Goal: Task Accomplishment & Management: Manage account settings

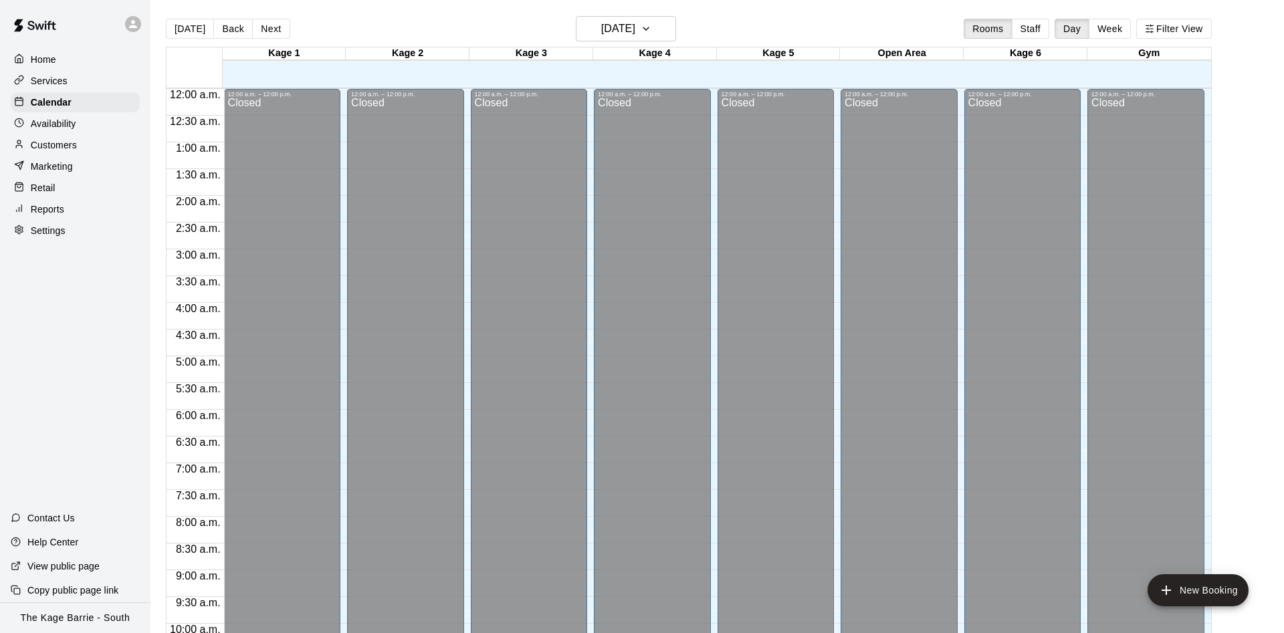
scroll to position [684, 0]
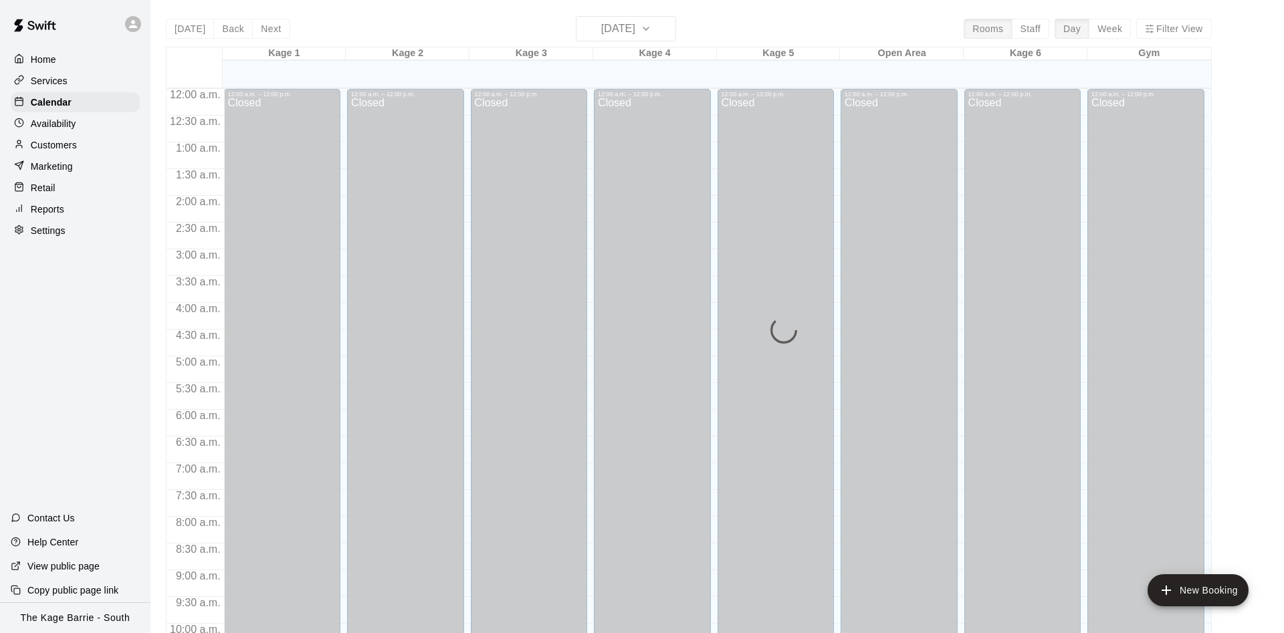
scroll to position [684, 0]
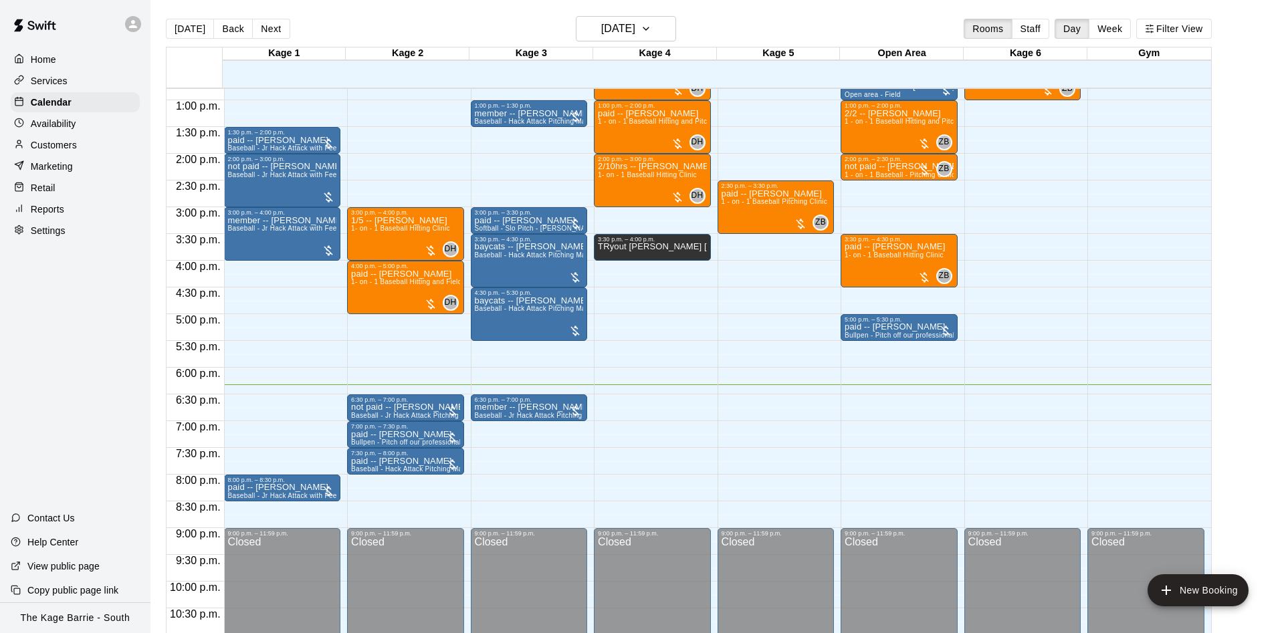
click at [120, 121] on div "Availability" at bounding box center [75, 124] width 129 height 20
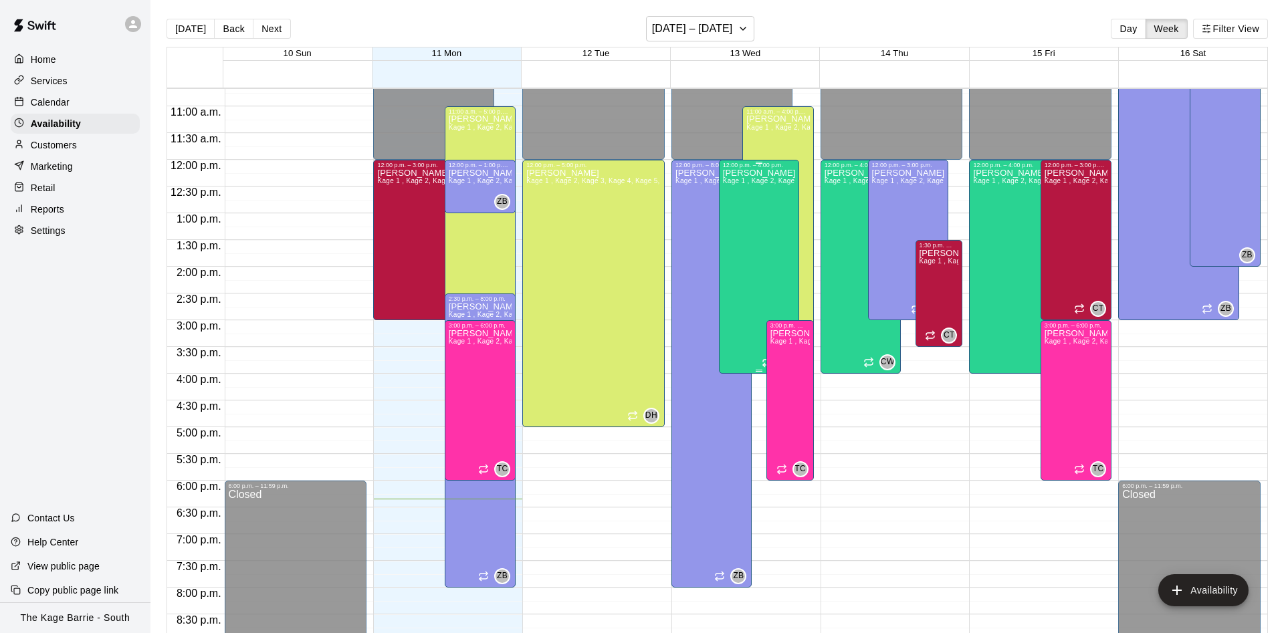
scroll to position [556, 0]
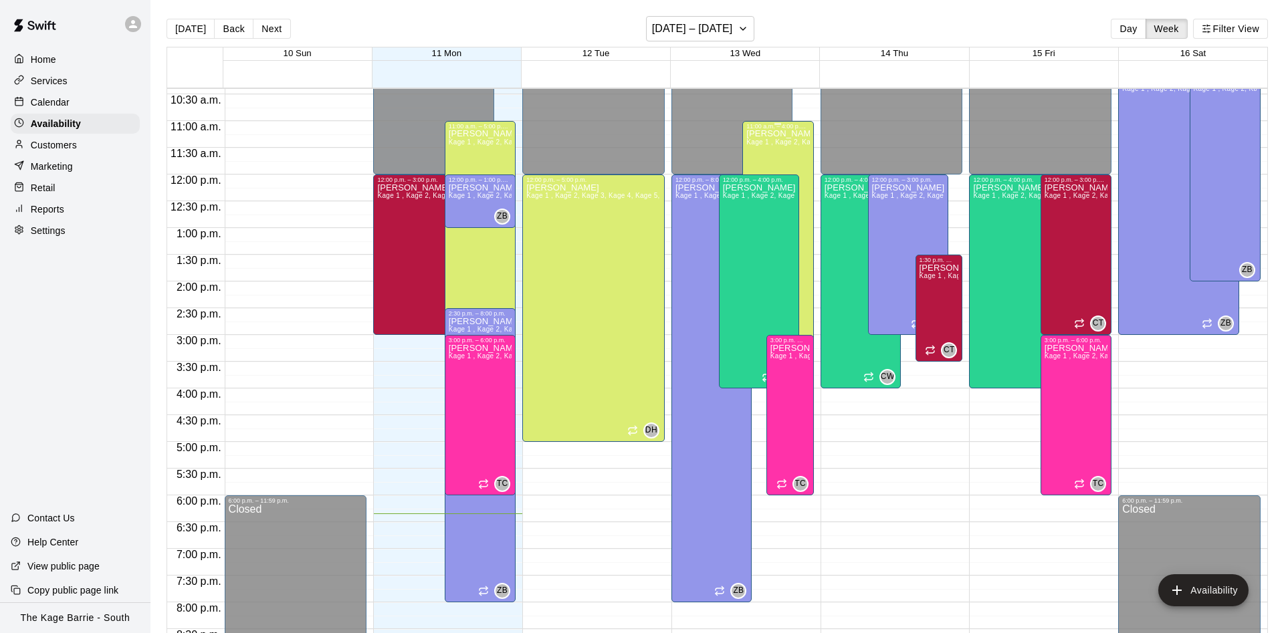
click at [806, 247] on div "Dan Hodgins Kage 1 , Kage 2, Kage 3, Kage 4, Kage 5, Open Area, STAFF SCHEDULE,…" at bounding box center [777, 446] width 63 height 633
click at [754, 141] on icon "edit" at bounding box center [759, 145] width 16 height 16
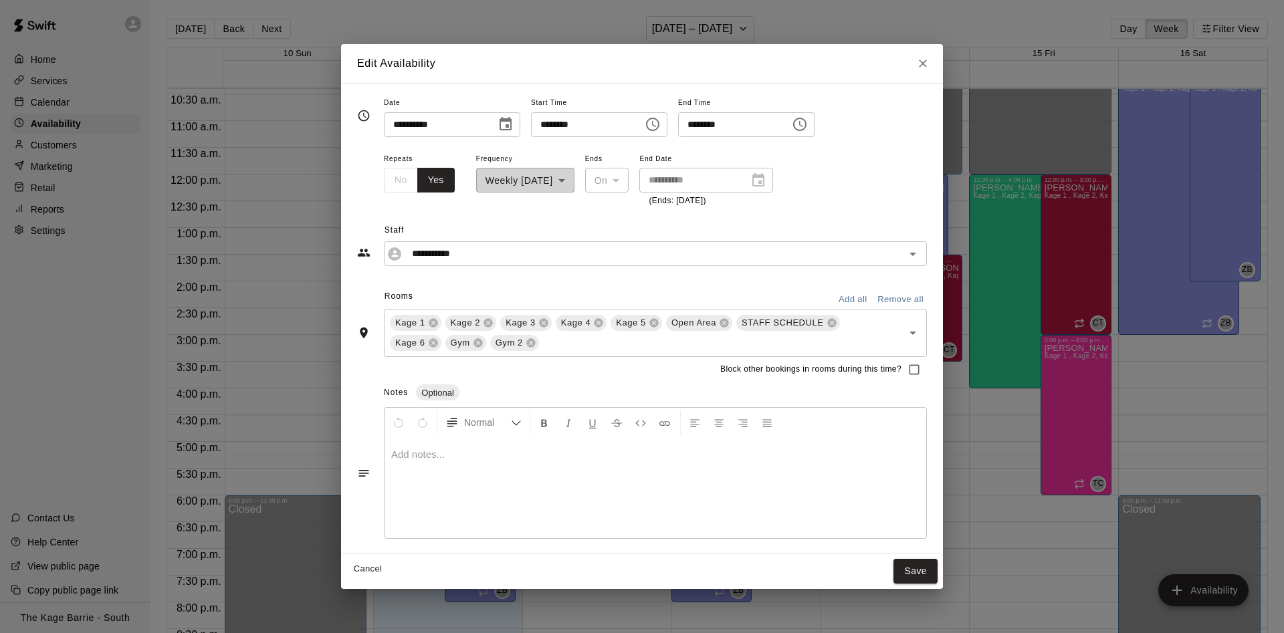
click at [806, 130] on icon "Choose time, selected time is 4:00 PM" at bounding box center [799, 124] width 13 height 13
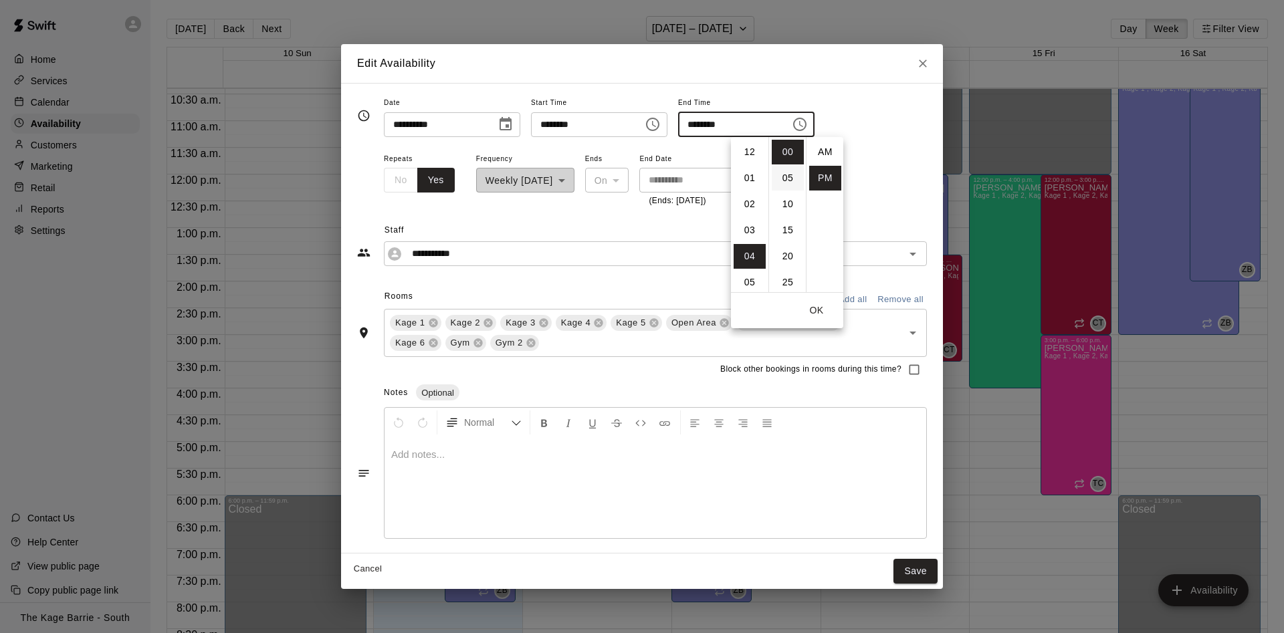
scroll to position [24, 0]
click at [750, 183] on li "05" at bounding box center [750, 178] width 32 height 25
type input "********"
click at [819, 308] on button "OK" at bounding box center [816, 310] width 43 height 25
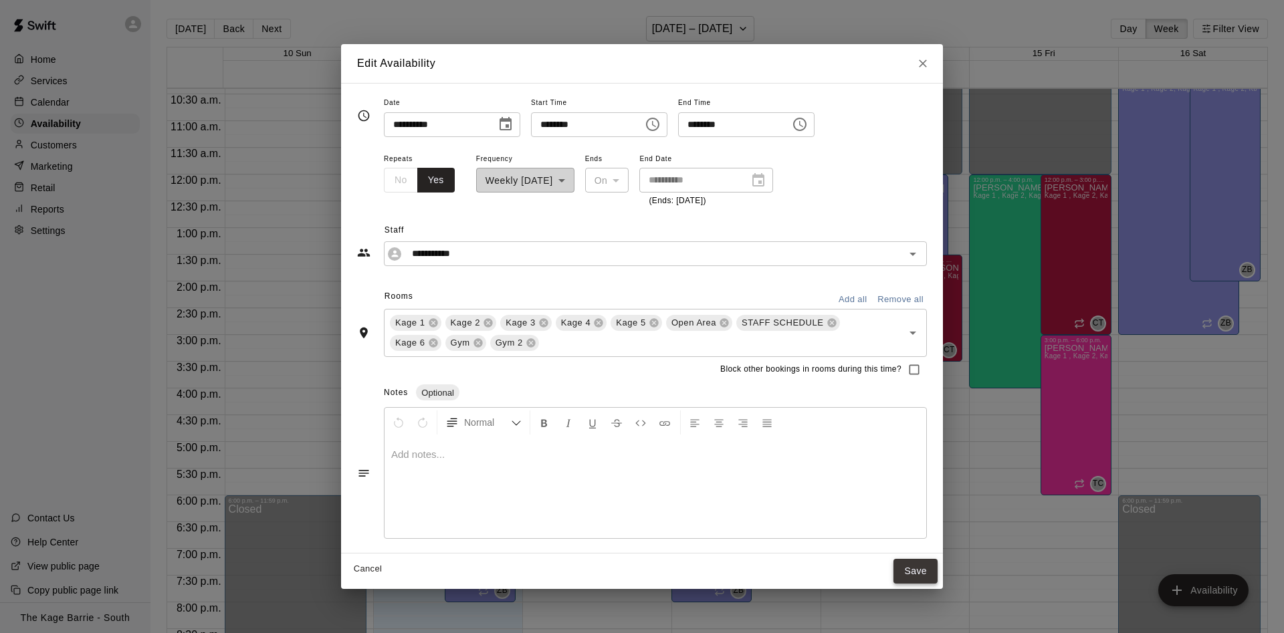
click at [899, 564] on button "Save" at bounding box center [915, 571] width 44 height 25
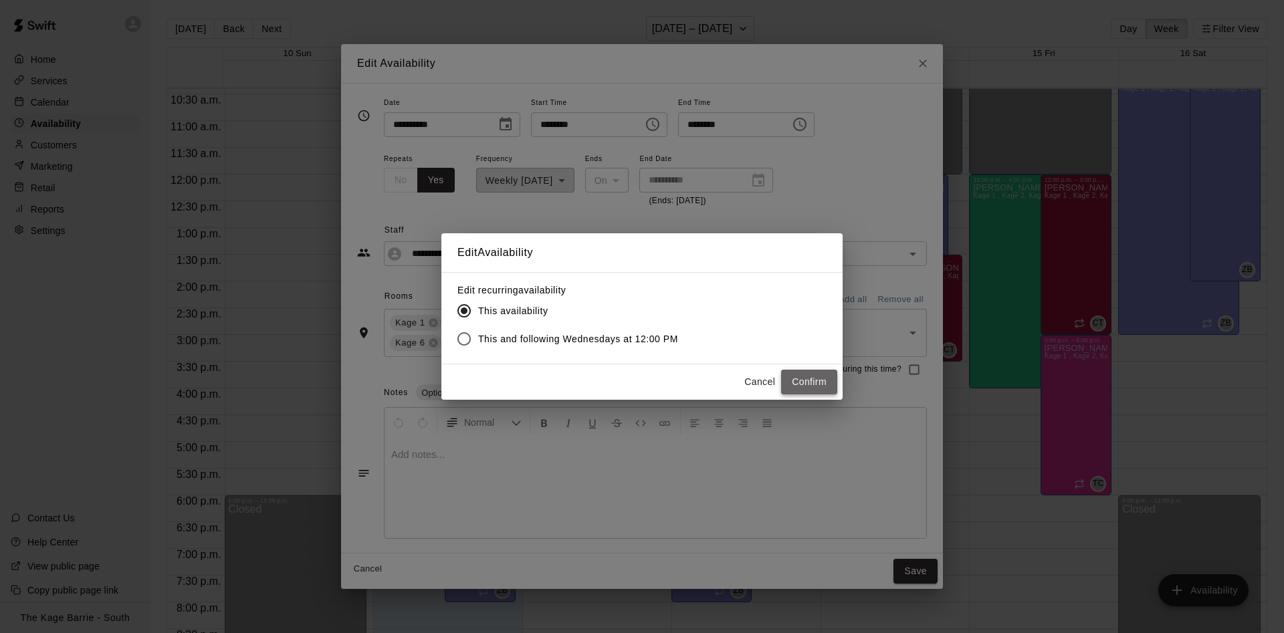
click at [808, 376] on button "Confirm" at bounding box center [809, 382] width 56 height 25
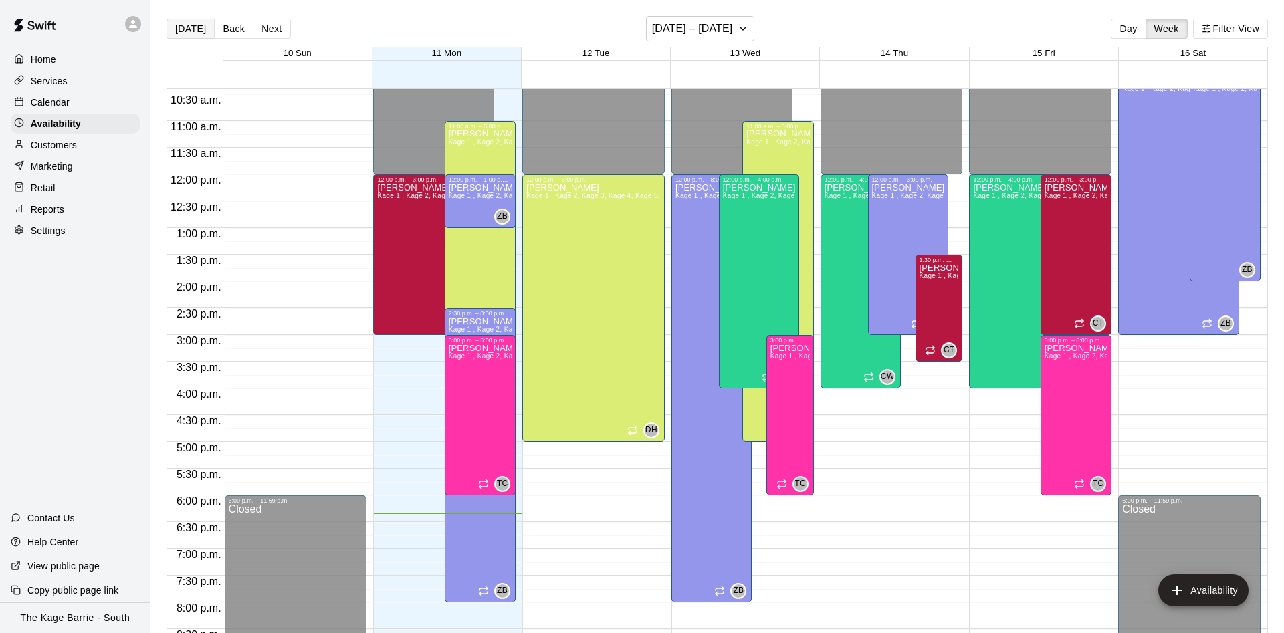
click at [199, 26] on button "[DATE]" at bounding box center [191, 29] width 48 height 20
click at [53, 104] on p "Calendar" at bounding box center [50, 102] width 39 height 13
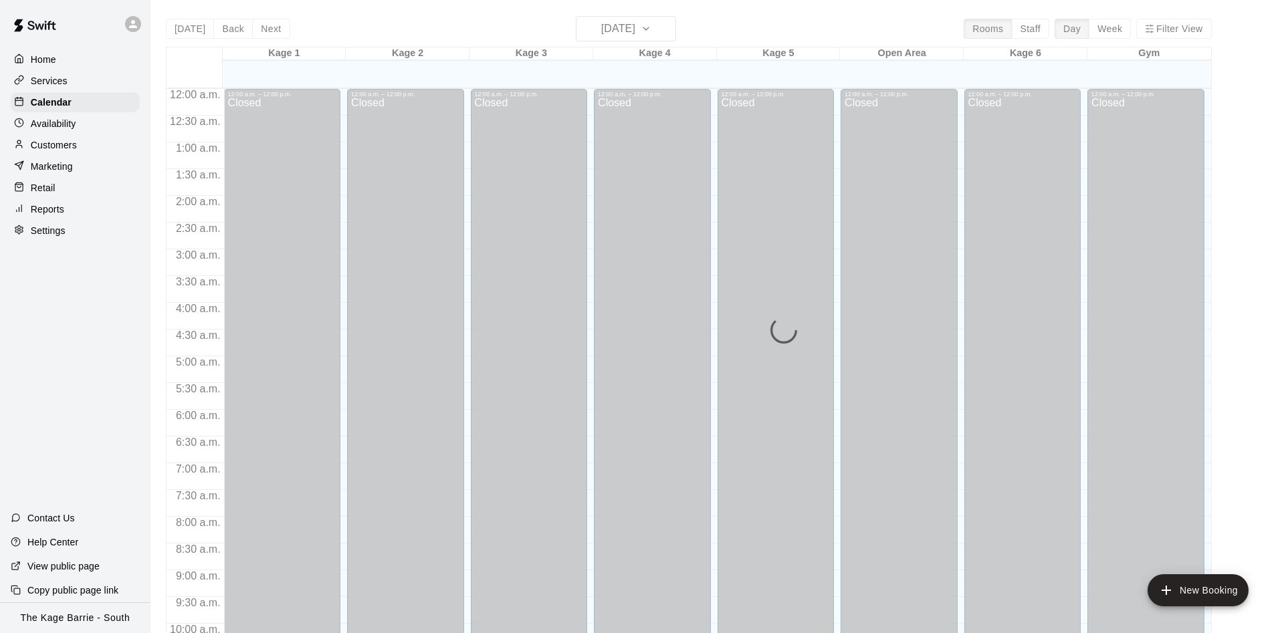
scroll to position [684, 0]
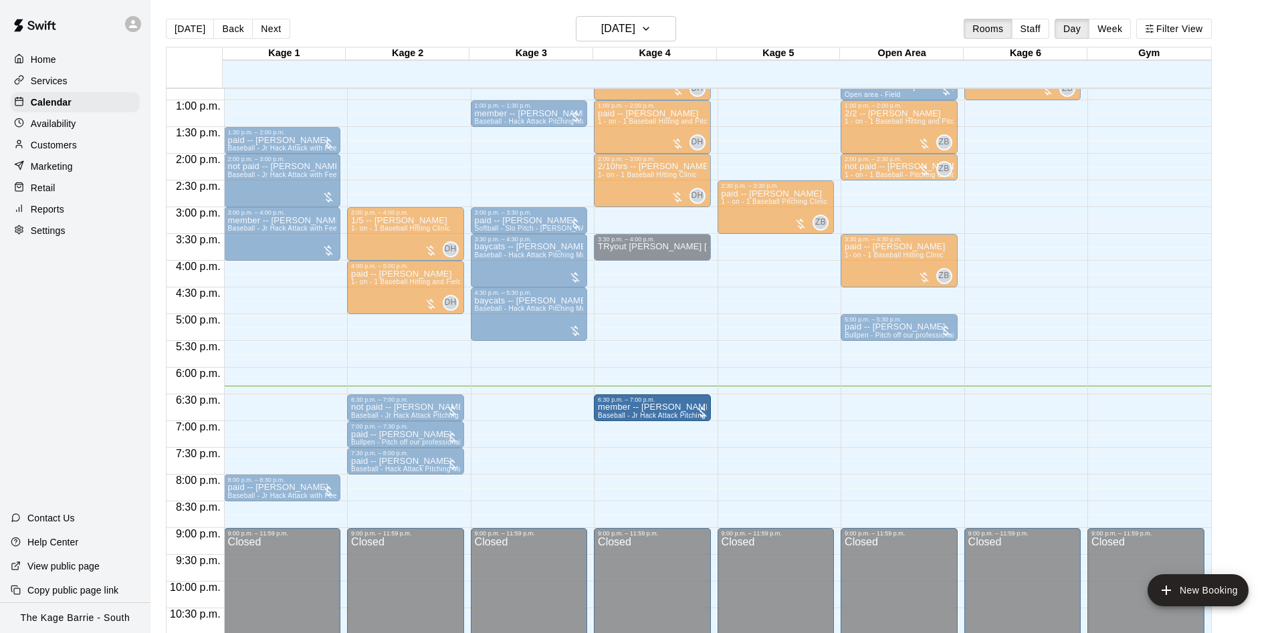
drag, startPoint x: 558, startPoint y: 414, endPoint x: 627, endPoint y: 419, distance: 69.8
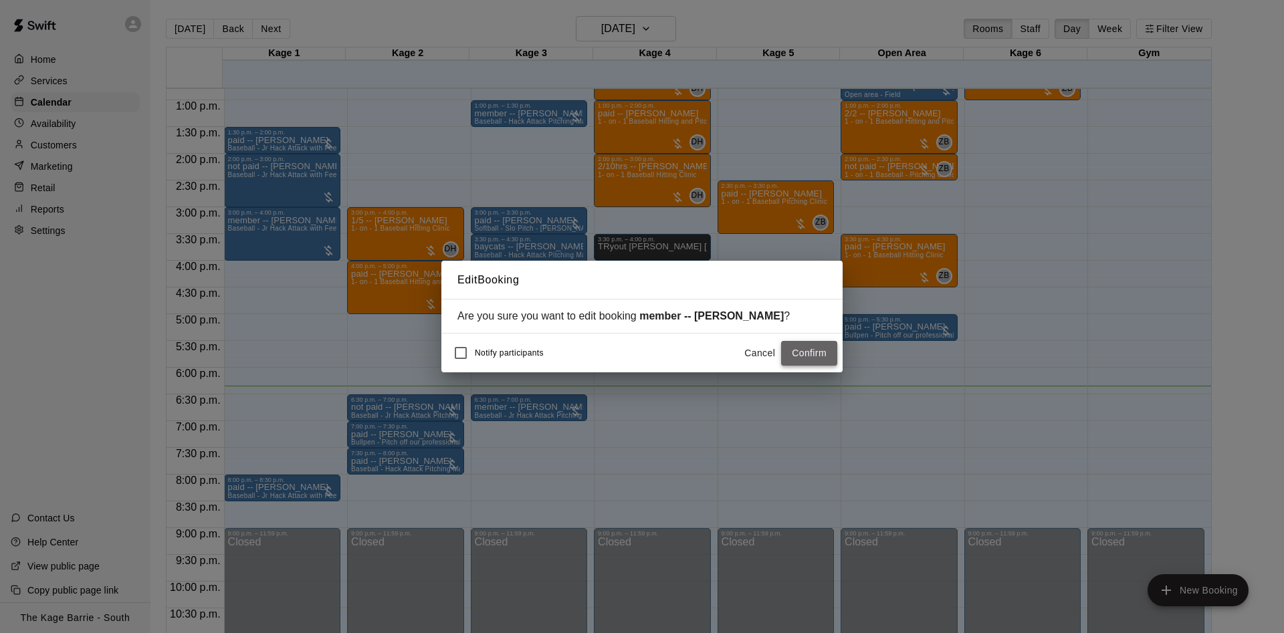
click at [800, 356] on button "Confirm" at bounding box center [809, 353] width 56 height 25
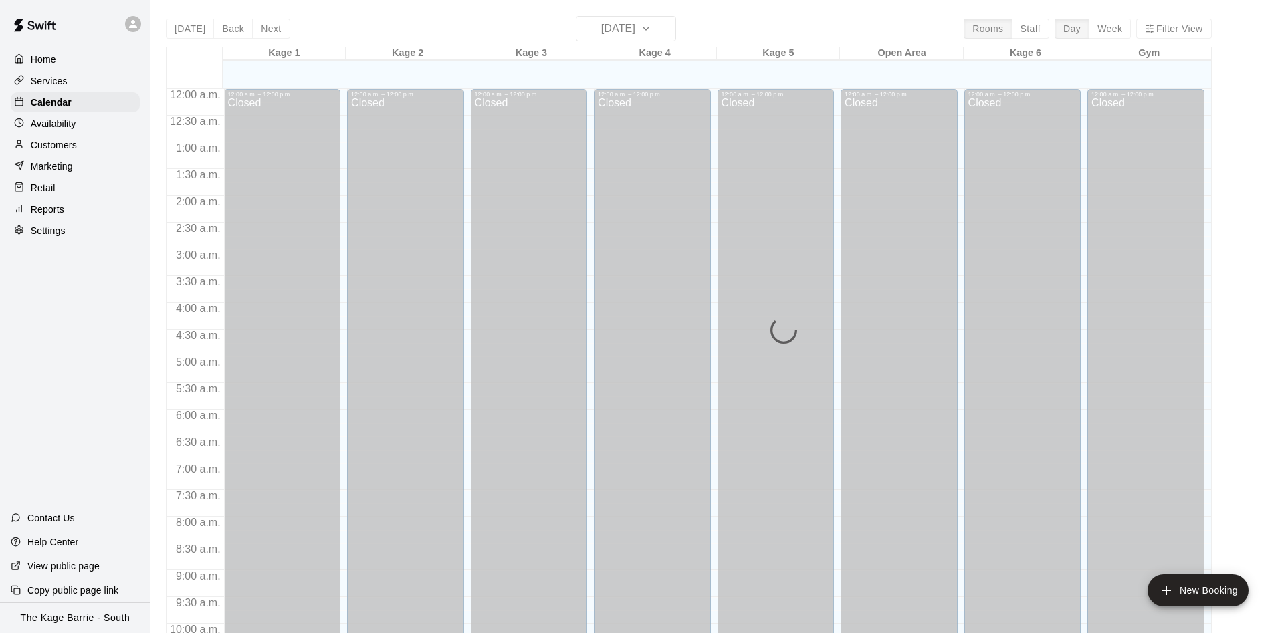
scroll to position [684, 0]
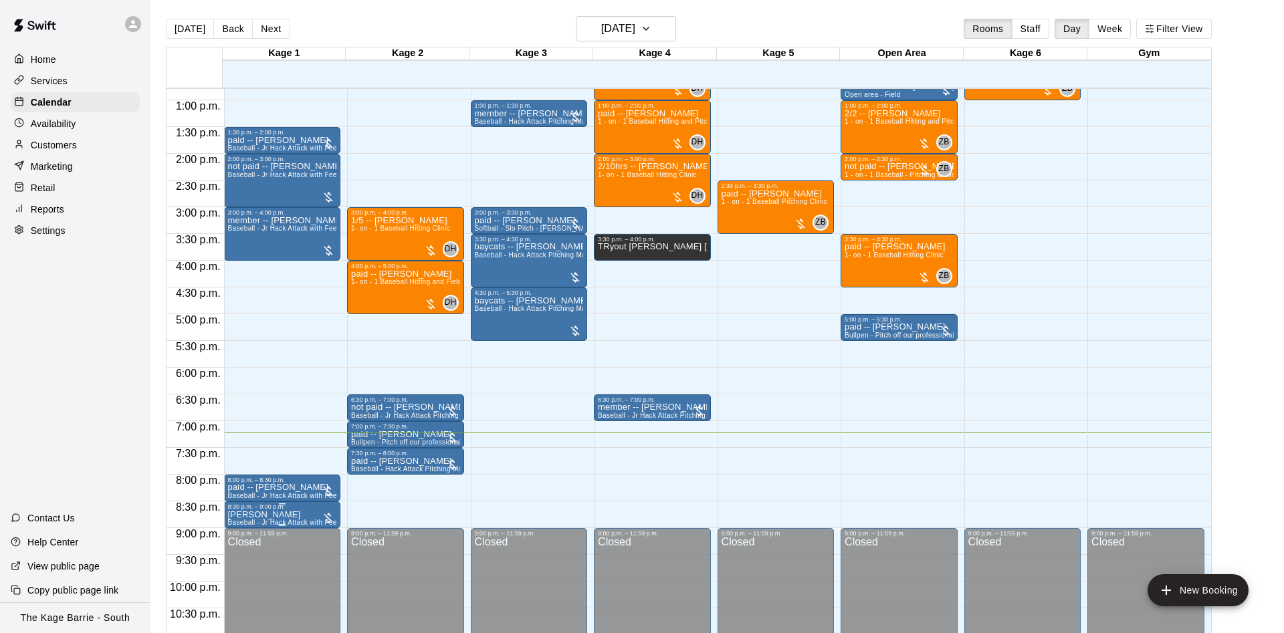
click at [260, 515] on p "[PERSON_NAME]" at bounding box center [282, 515] width 109 height 0
click at [248, 526] on button "edit" at bounding box center [239, 531] width 27 height 27
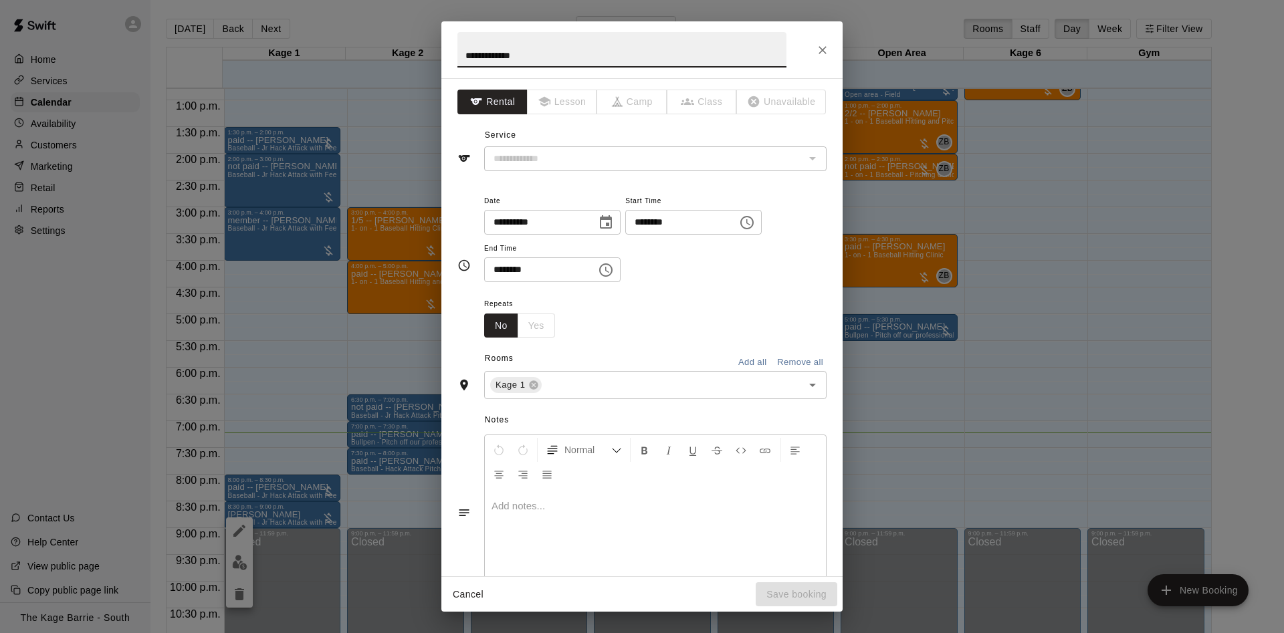
type input "**********"
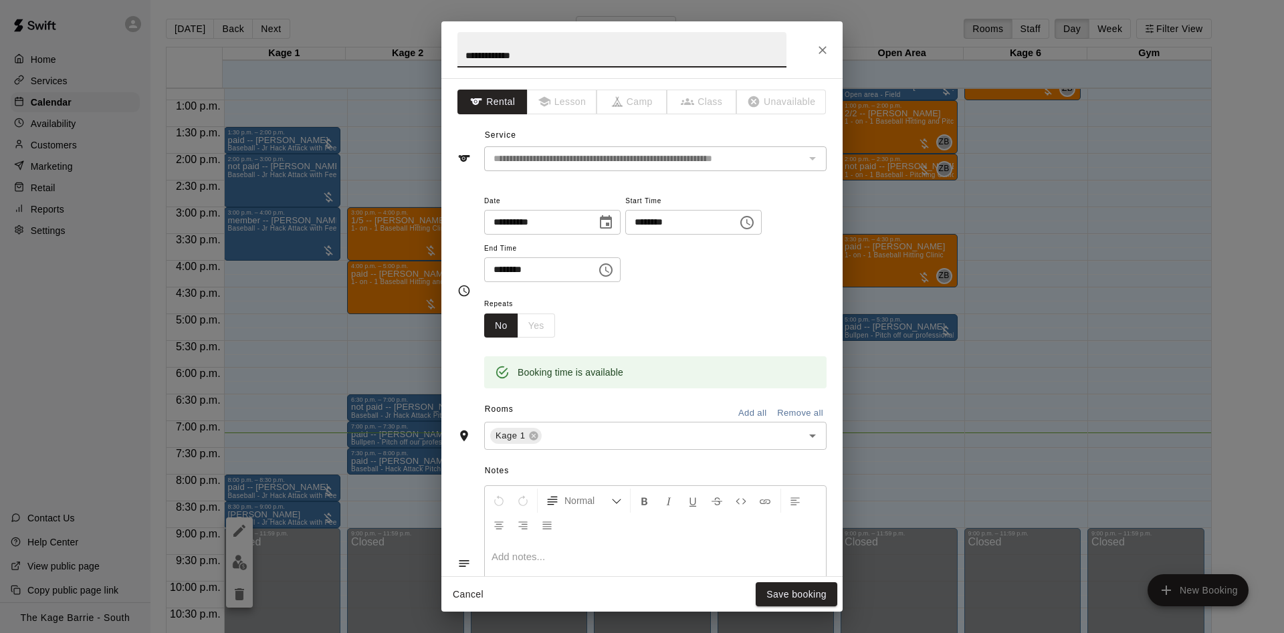
click at [462, 51] on input "**********" at bounding box center [621, 49] width 329 height 35
type input "**********"
click at [810, 593] on button "Save booking" at bounding box center [797, 594] width 82 height 25
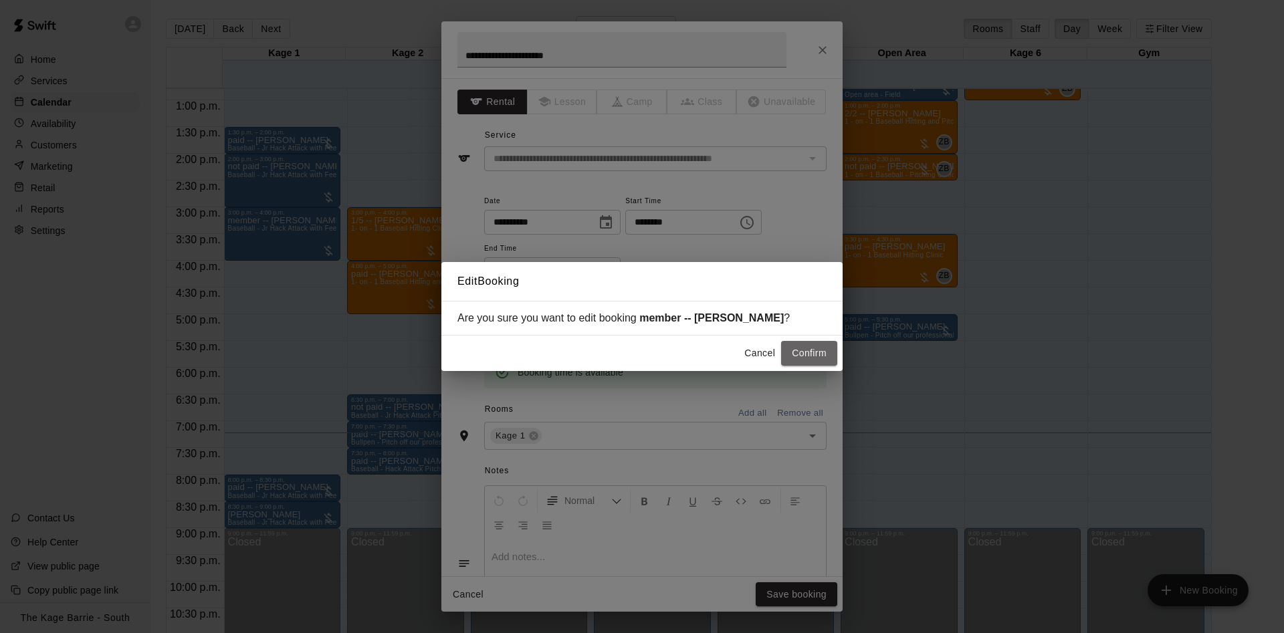
click at [797, 356] on button "Confirm" at bounding box center [809, 353] width 56 height 25
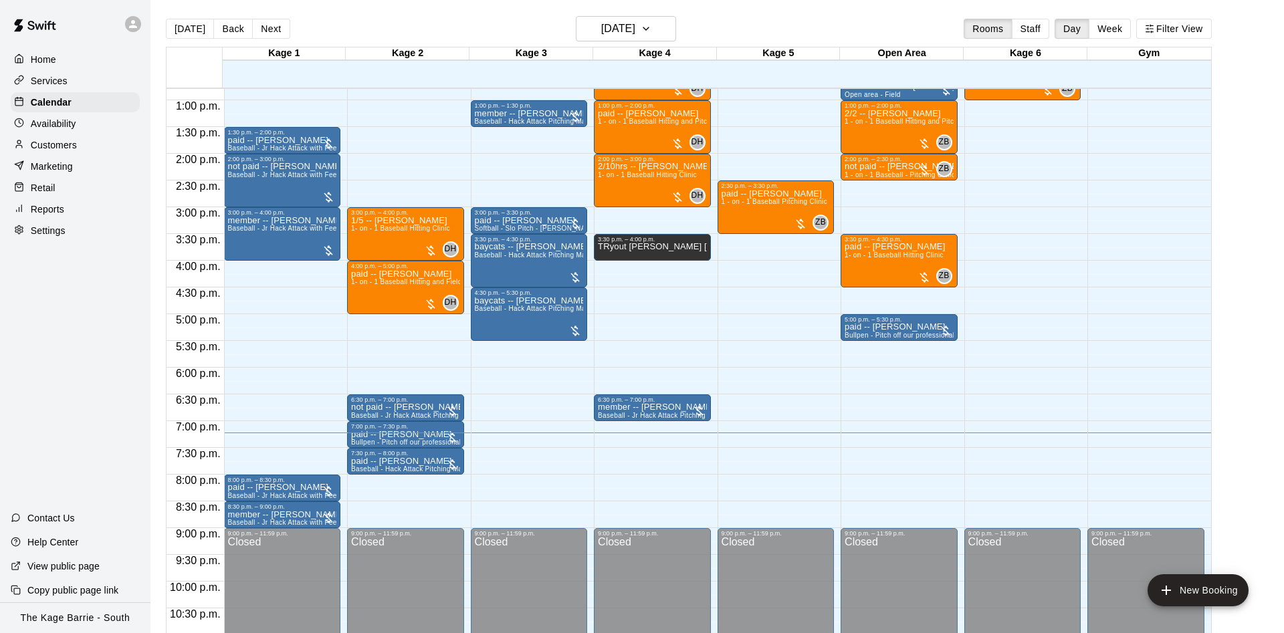
click at [131, 27] on icon at bounding box center [133, 24] width 8 height 8
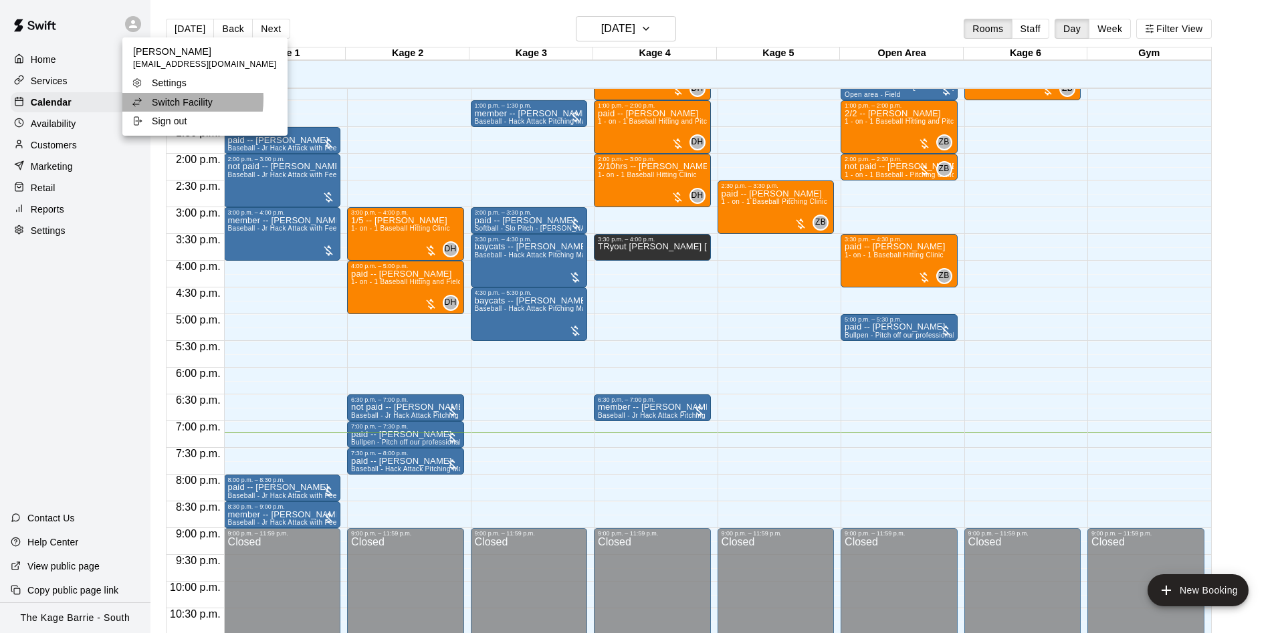
click at [164, 99] on p "Switch Facility" at bounding box center [182, 102] width 61 height 13
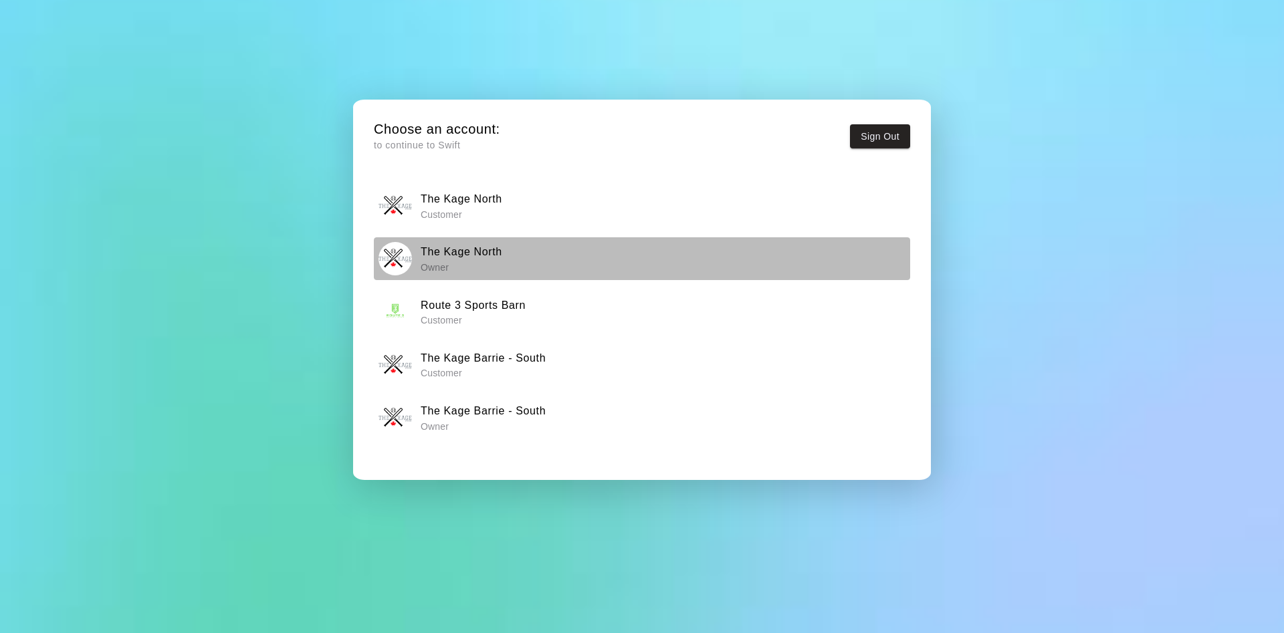
click at [445, 269] on p "Owner" at bounding box center [462, 267] width 82 height 13
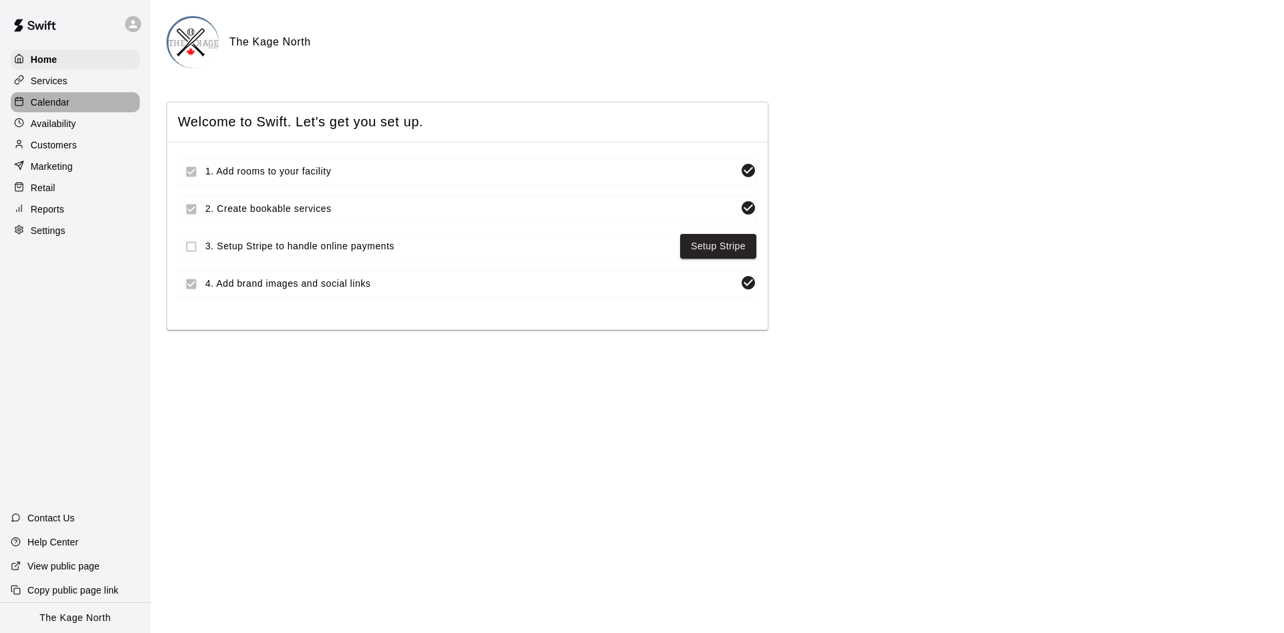
click at [97, 102] on div "Calendar" at bounding box center [75, 102] width 129 height 20
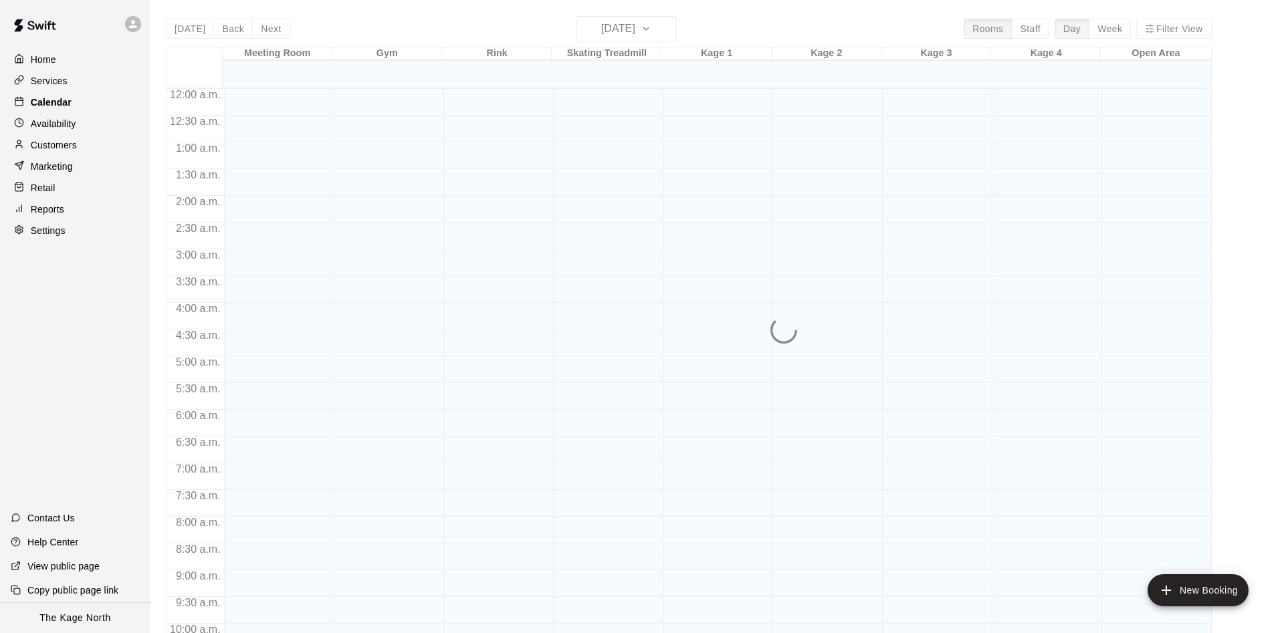
scroll to position [684, 0]
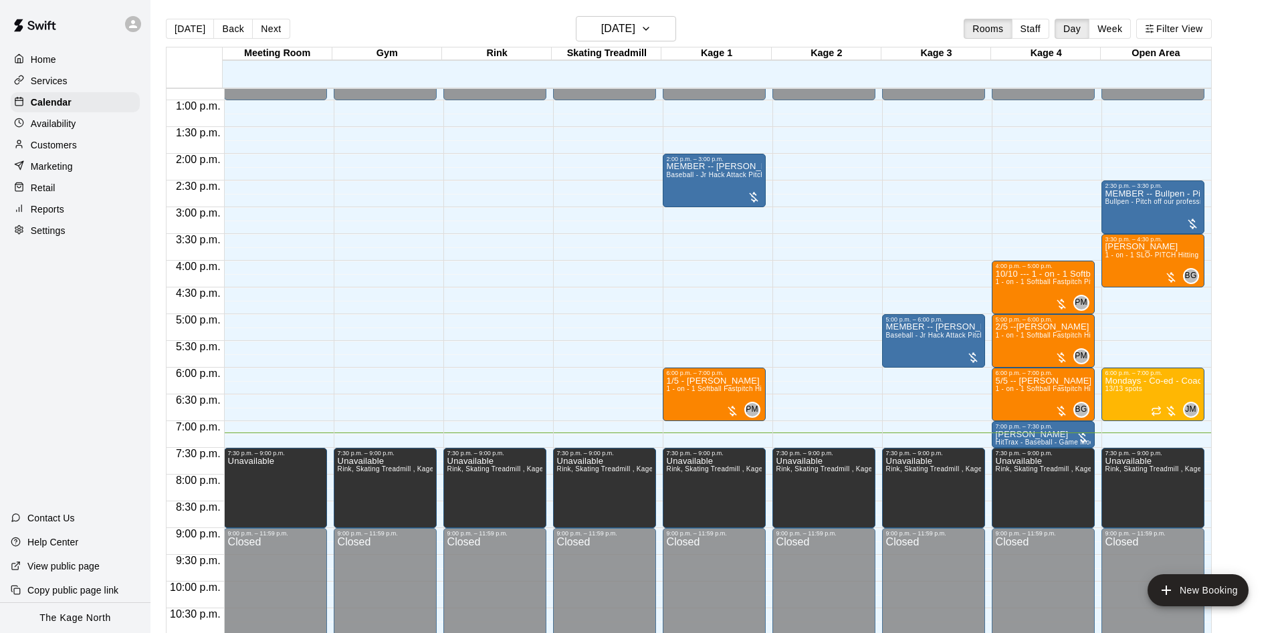
click at [131, 29] on icon at bounding box center [133, 24] width 12 height 12
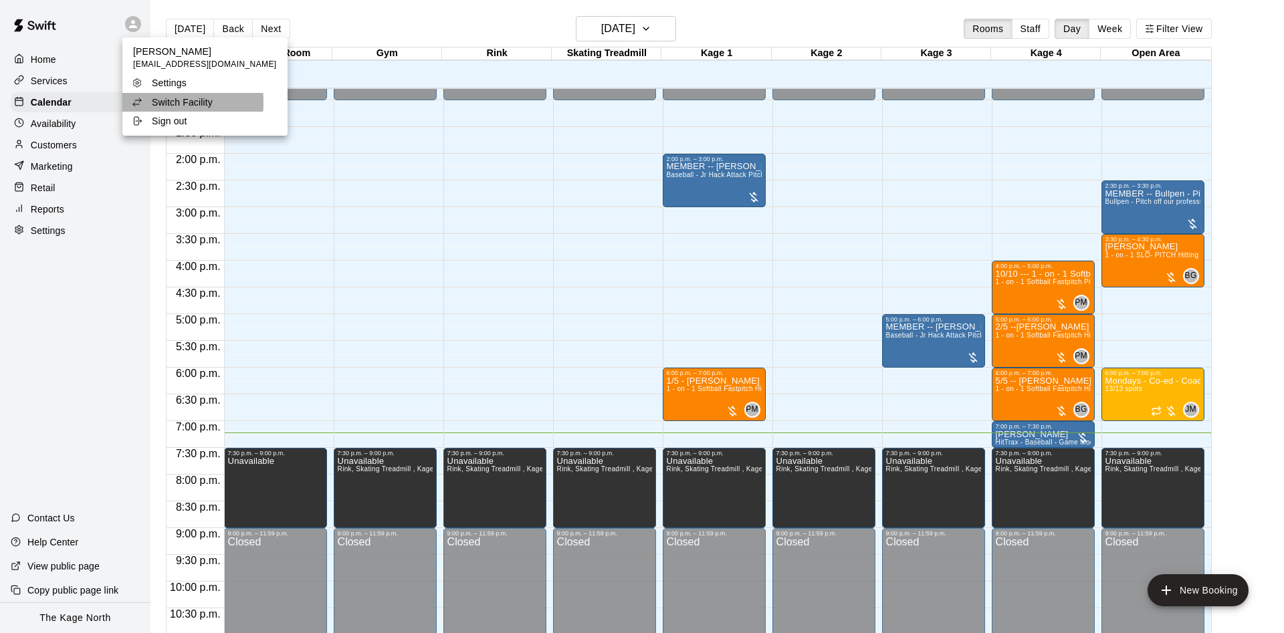
click at [133, 102] on icon at bounding box center [137, 102] width 11 height 11
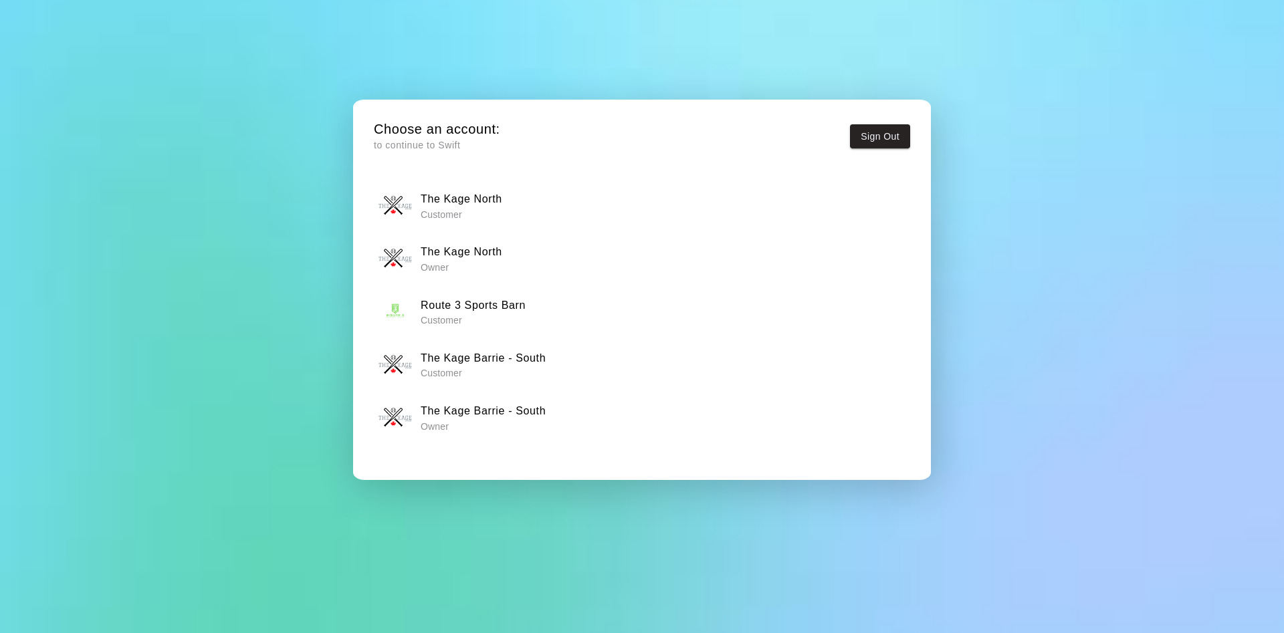
click at [449, 257] on h6 "The Kage North" at bounding box center [462, 251] width 82 height 17
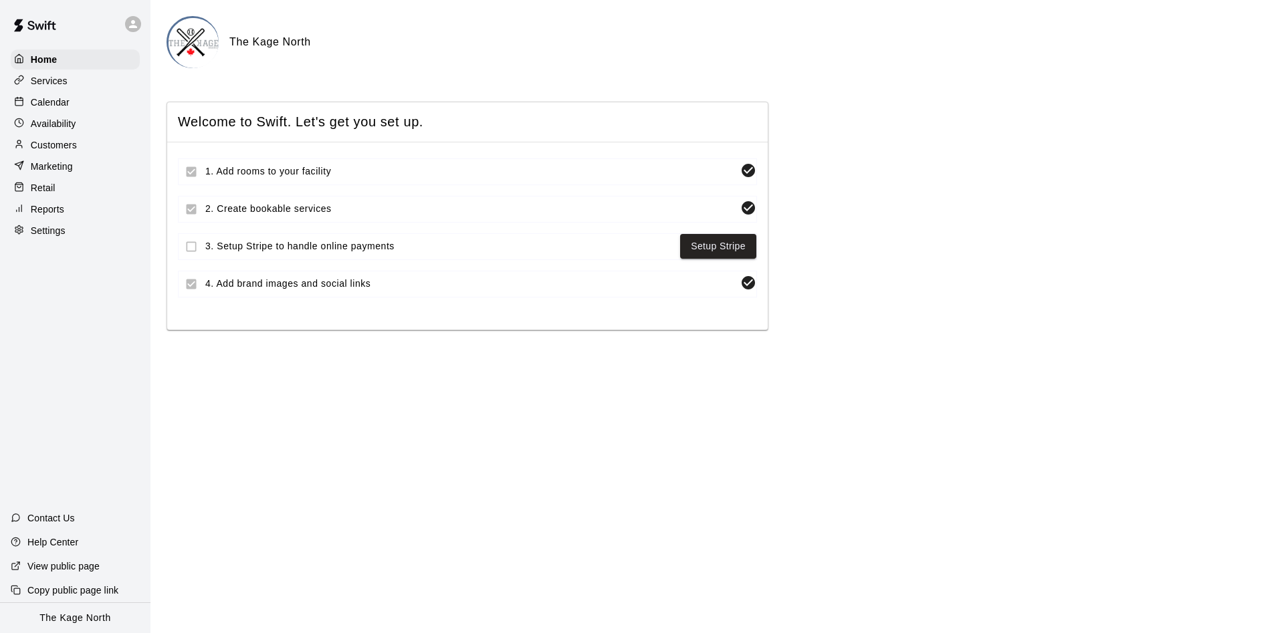
click at [127, 27] on div at bounding box center [136, 24] width 28 height 27
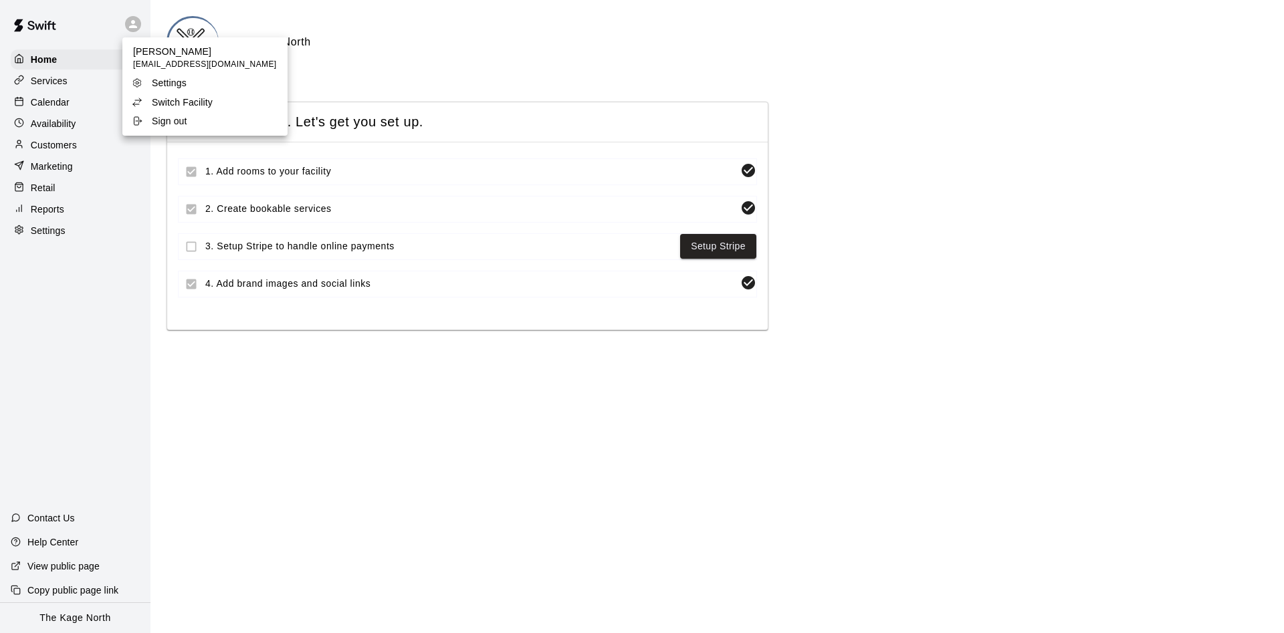
click at [206, 100] on p "Switch Facility" at bounding box center [182, 102] width 61 height 13
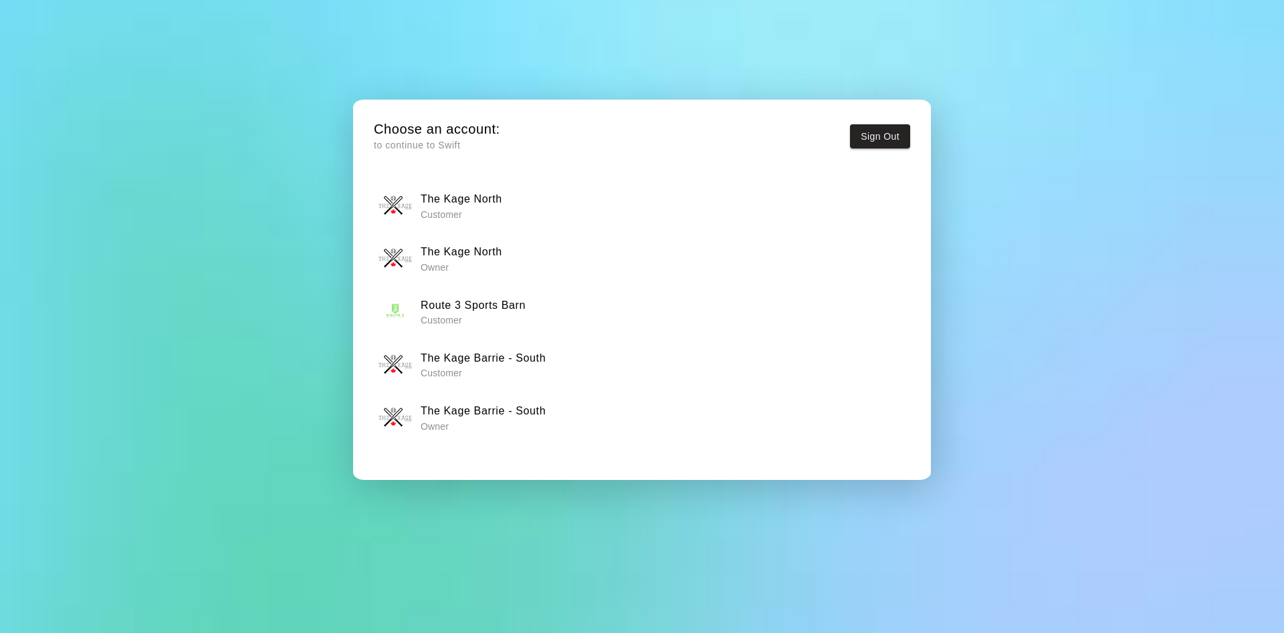
click at [461, 404] on h6 "The Kage Barrie - South" at bounding box center [483, 411] width 125 height 17
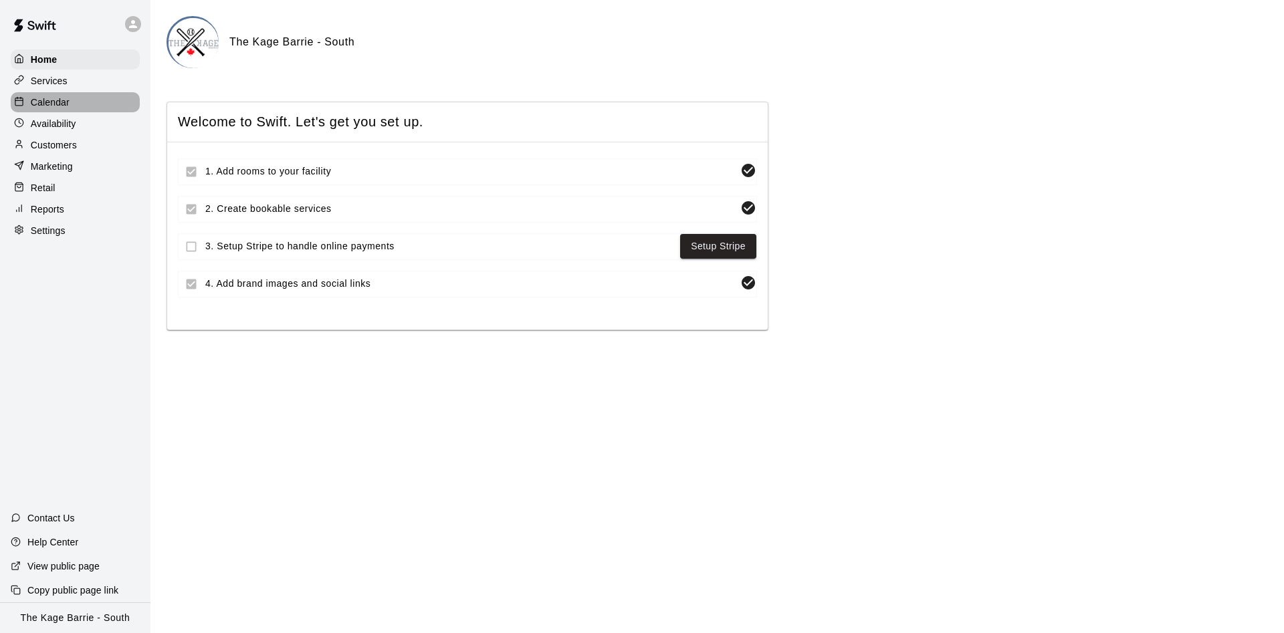
click at [99, 97] on div "Calendar" at bounding box center [75, 102] width 129 height 20
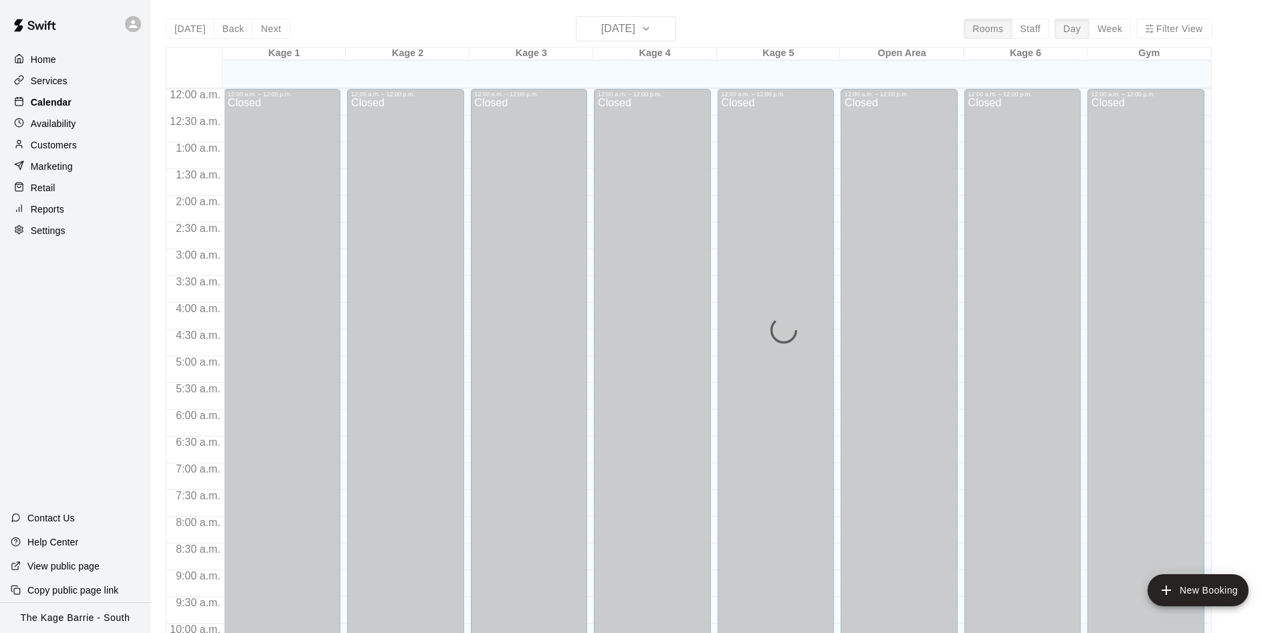
scroll to position [684, 0]
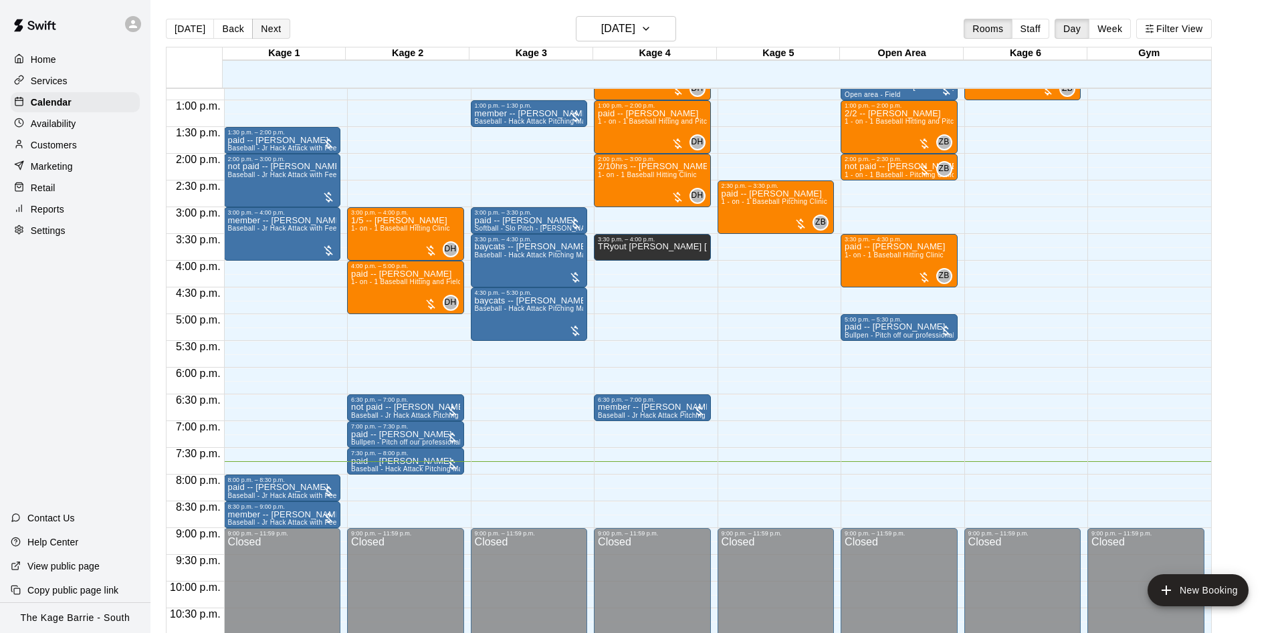
click at [277, 31] on button "Next" at bounding box center [270, 29] width 37 height 20
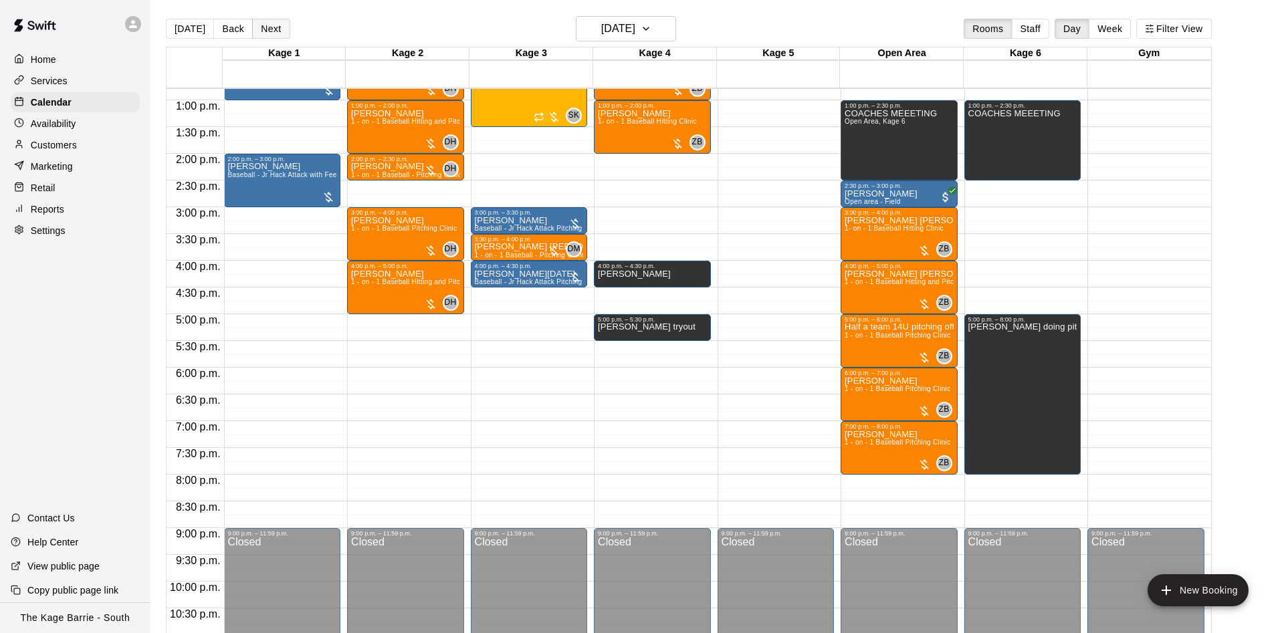
click at [262, 33] on button "Next" at bounding box center [270, 29] width 37 height 20
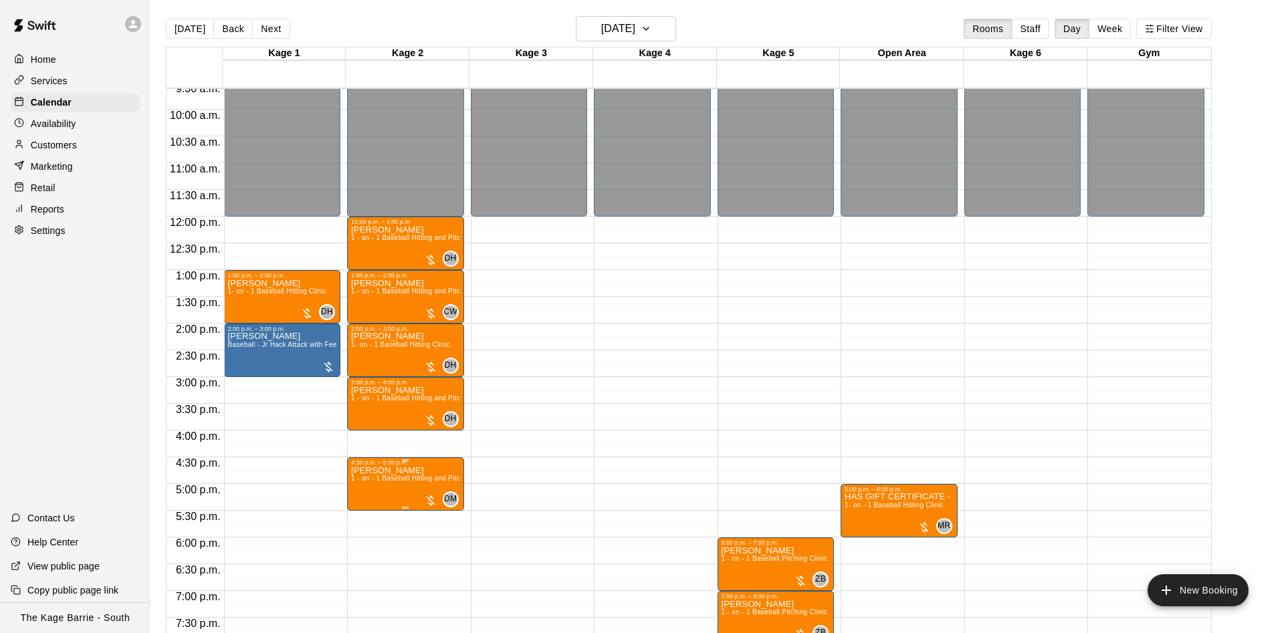
scroll to position [516, 0]
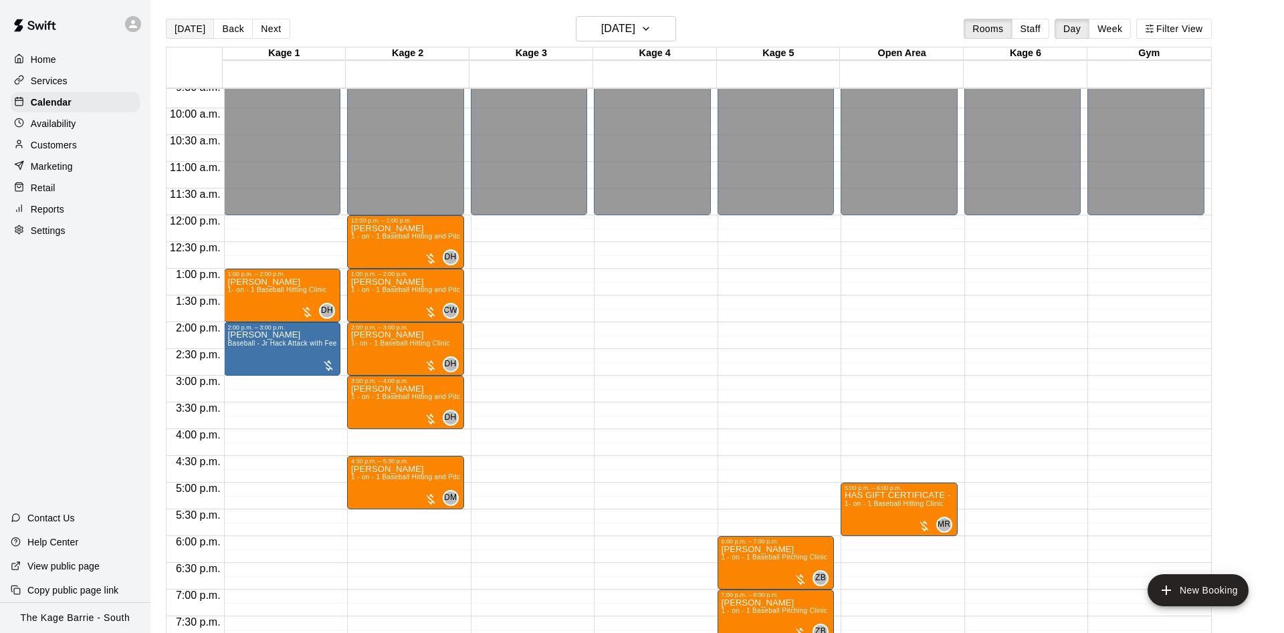
click at [193, 33] on button "[DATE]" at bounding box center [190, 29] width 48 height 20
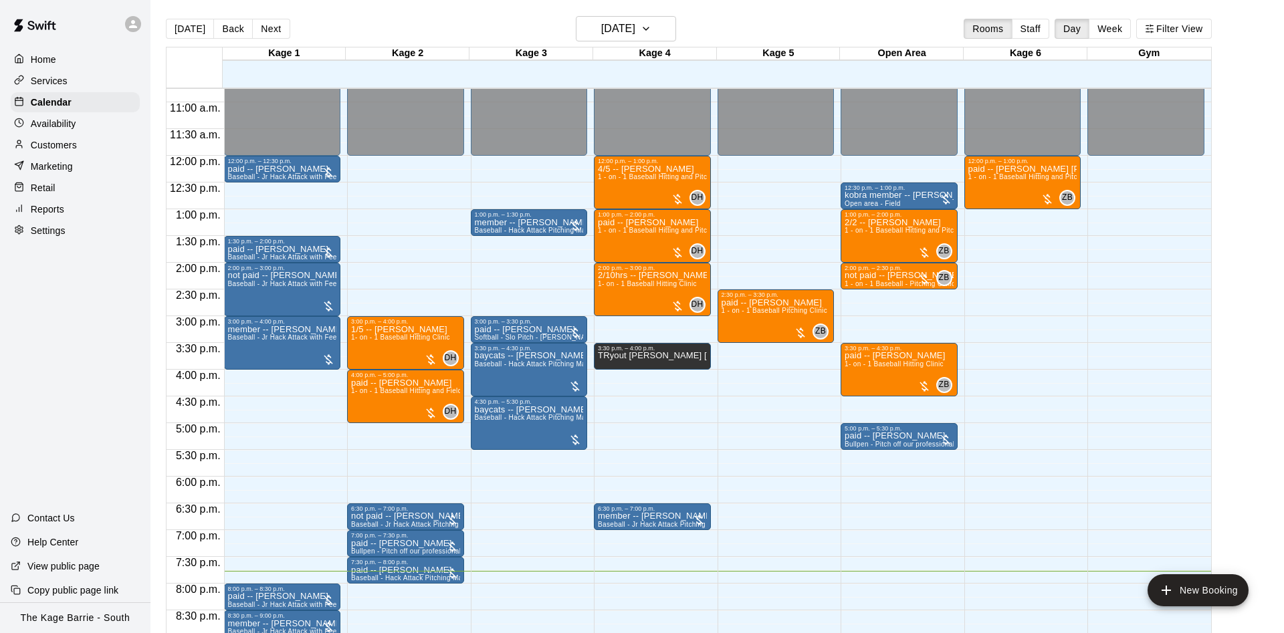
scroll to position [600, 0]
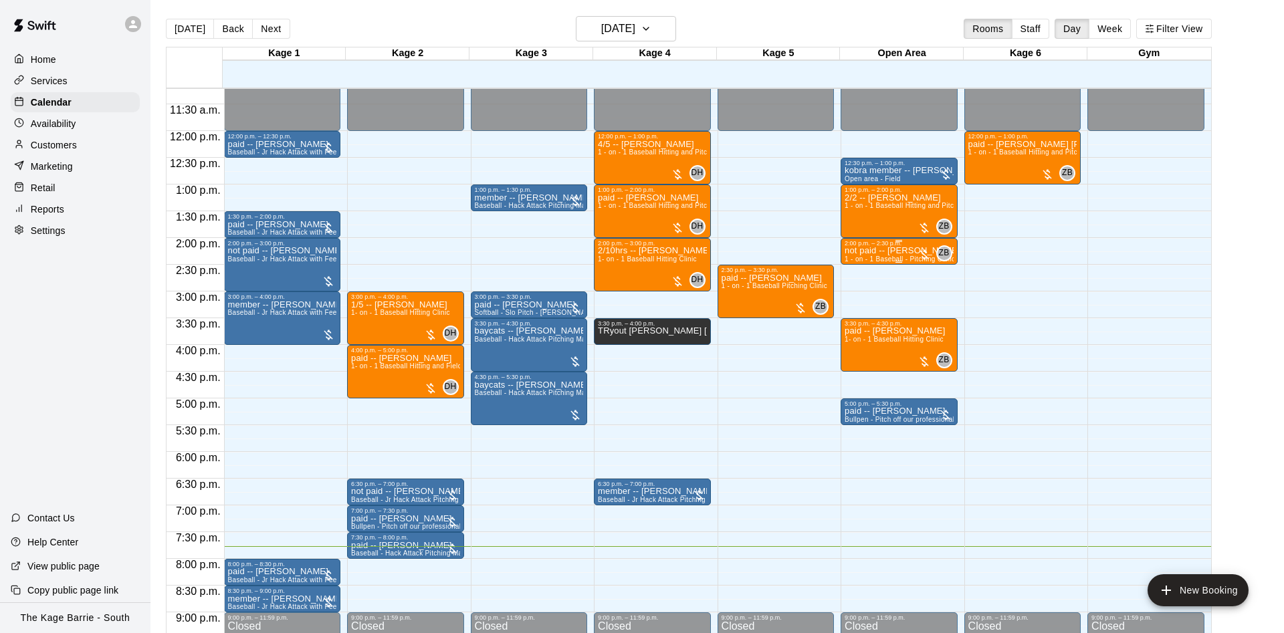
click at [866, 251] on p "not paid -- [PERSON_NAME]" at bounding box center [899, 251] width 109 height 0
click at [848, 260] on button "edit" at bounding box center [857, 267] width 27 height 27
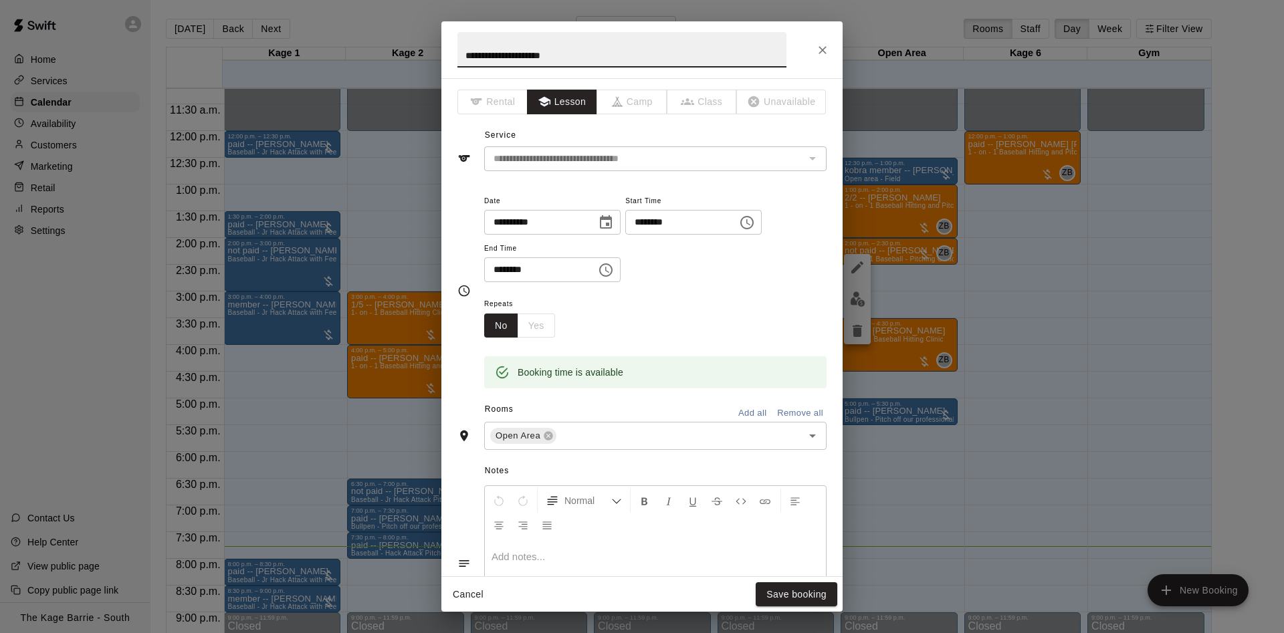
drag, startPoint x: 477, startPoint y: 51, endPoint x: 442, endPoint y: 58, distance: 35.4
click at [457, 58] on input "**********" at bounding box center [621, 49] width 329 height 35
type input "**********"
click at [793, 598] on button "Save booking" at bounding box center [797, 594] width 82 height 25
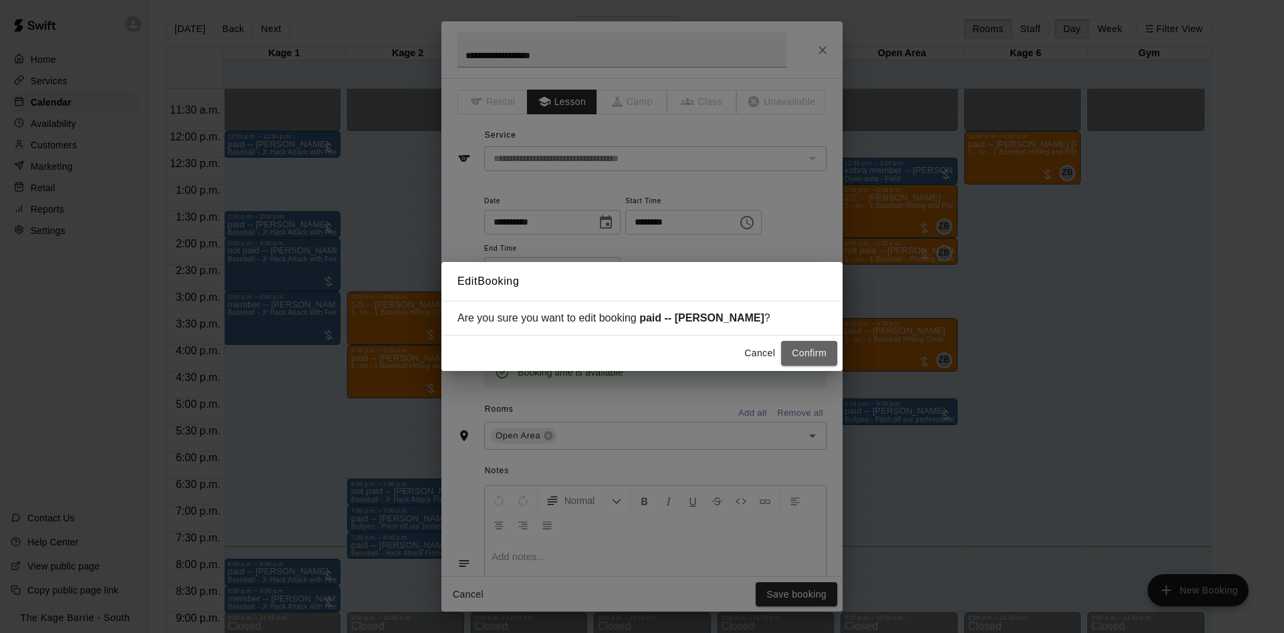
drag, startPoint x: 818, startPoint y: 352, endPoint x: 822, endPoint y: 346, distance: 7.8
click at [821, 347] on button "Confirm" at bounding box center [809, 353] width 56 height 25
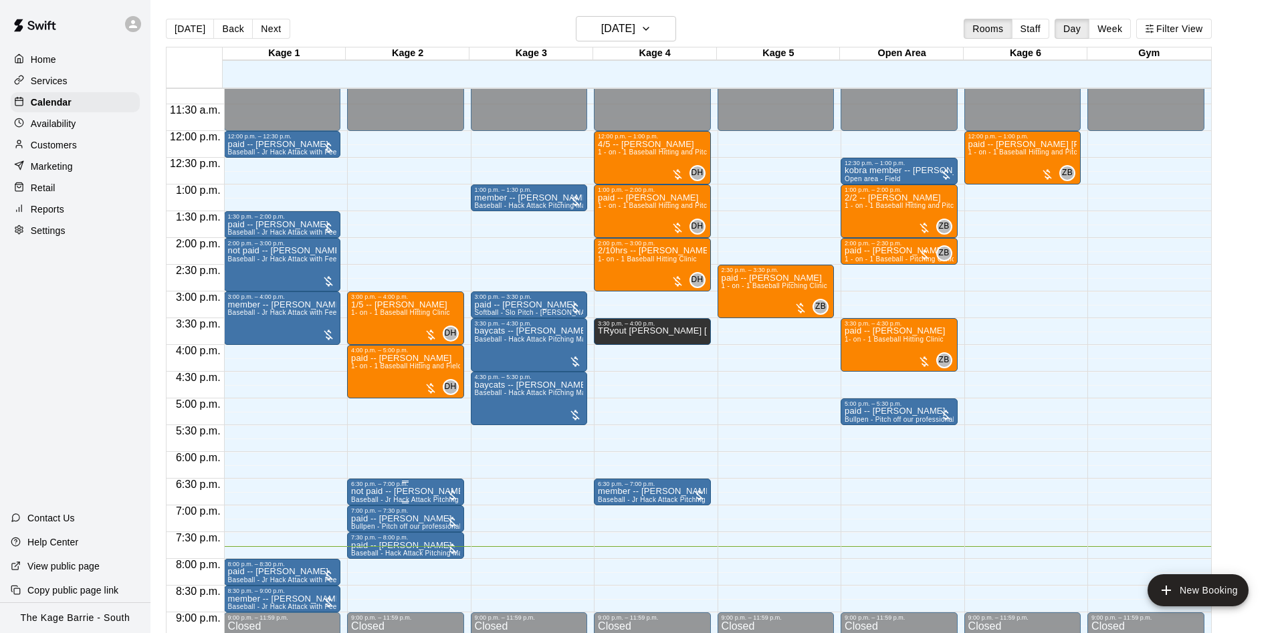
click at [412, 492] on p "not paid -- [PERSON_NAME]" at bounding box center [405, 492] width 109 height 0
click at [353, 509] on button "edit" at bounding box center [362, 508] width 27 height 27
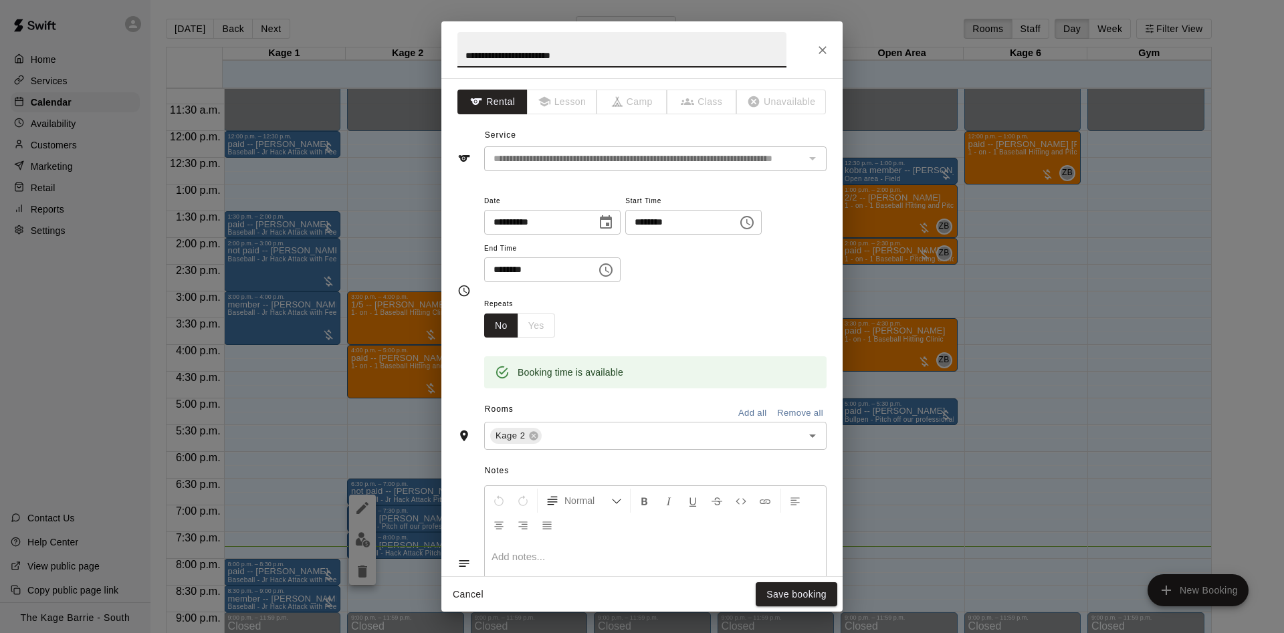
drag, startPoint x: 458, startPoint y: 61, endPoint x: 432, endPoint y: 62, distance: 26.1
click at [457, 62] on input "**********" at bounding box center [621, 49] width 329 height 35
type input "**********"
click at [788, 600] on button "Save booking" at bounding box center [797, 594] width 82 height 25
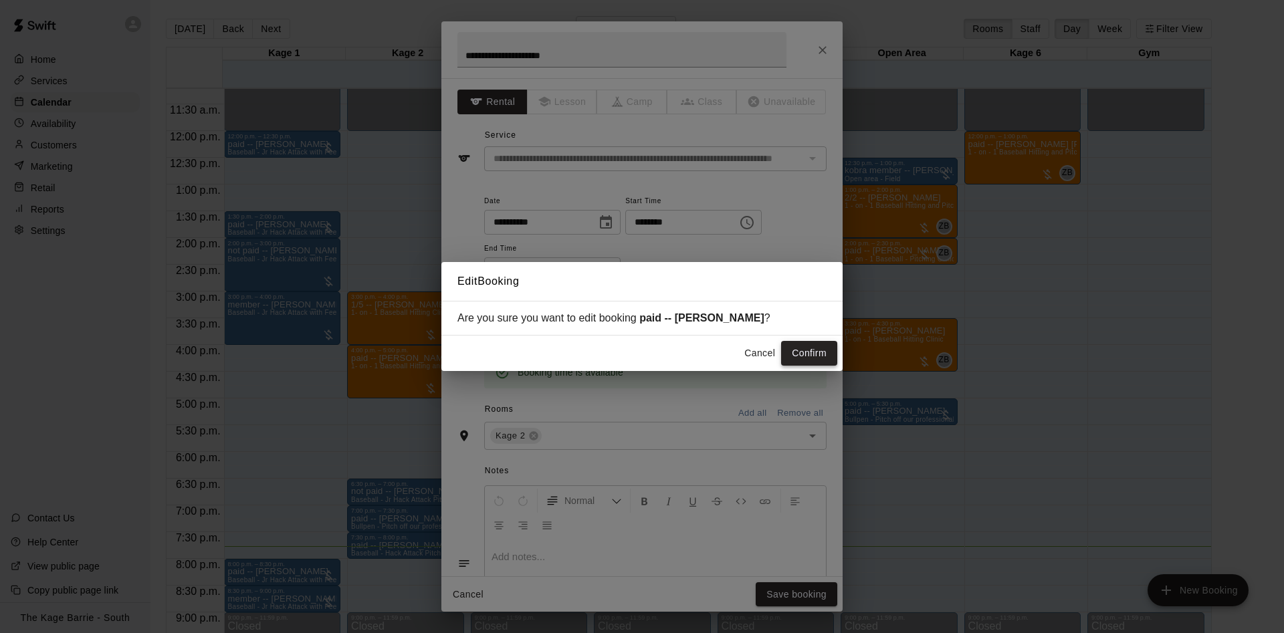
click at [794, 346] on button "Confirm" at bounding box center [809, 353] width 56 height 25
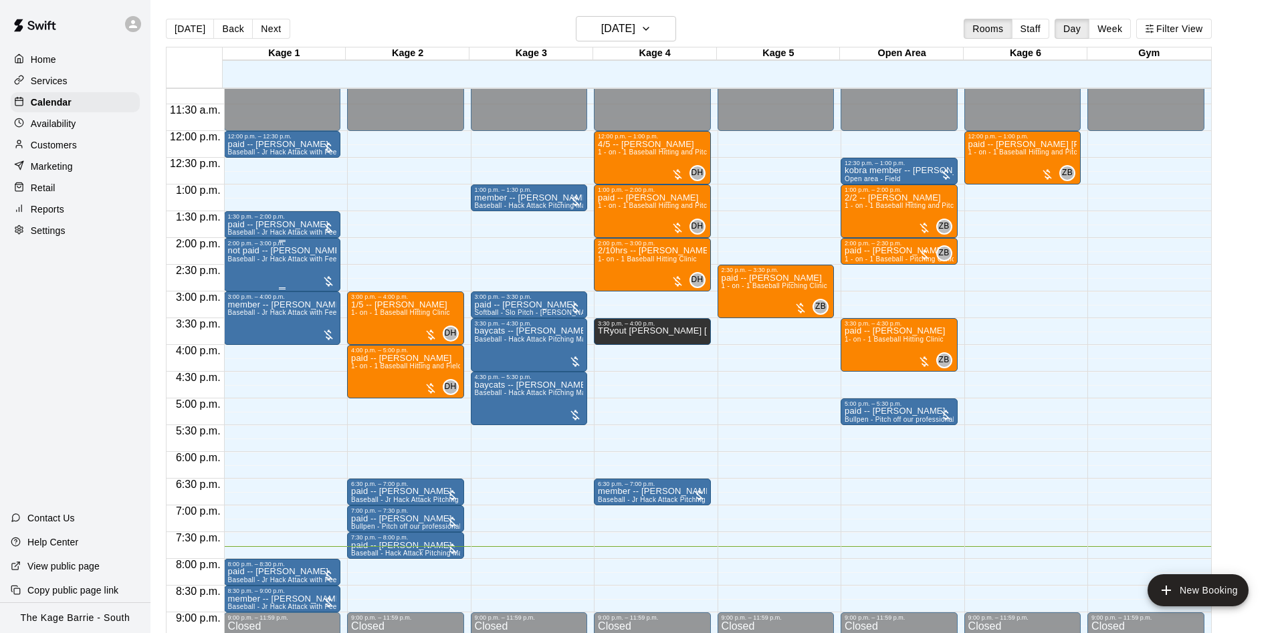
click at [255, 251] on p "not paid -- [PERSON_NAME]" at bounding box center [282, 251] width 109 height 0
click at [234, 275] on button "edit" at bounding box center [239, 267] width 27 height 27
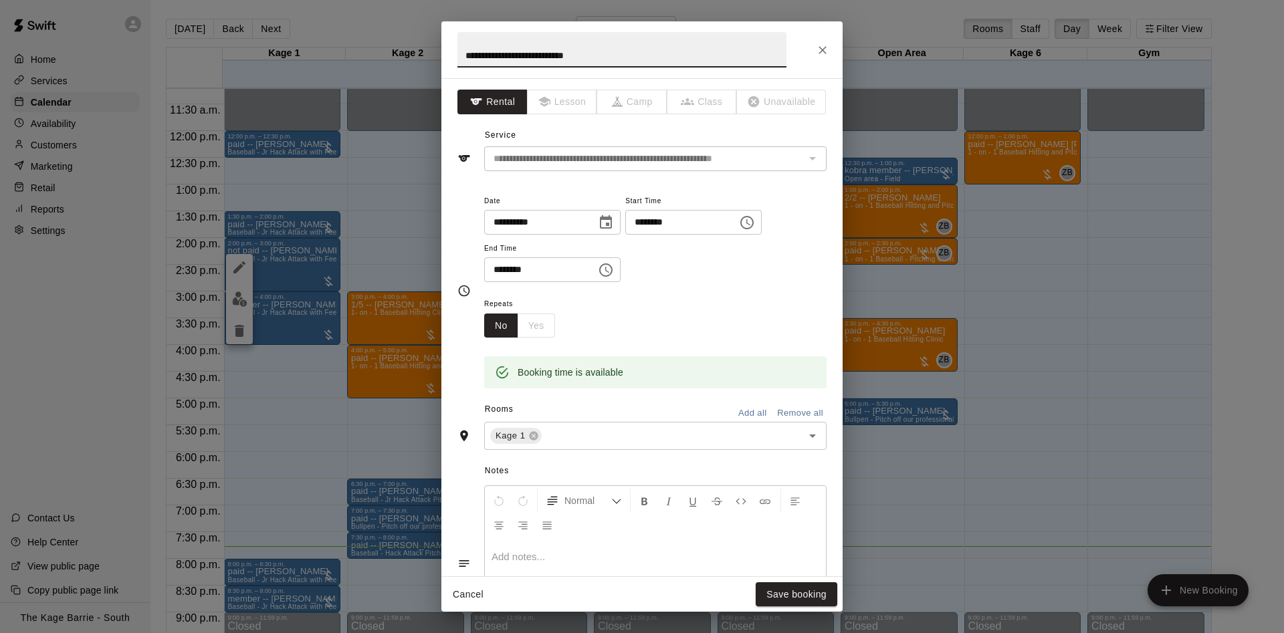
click at [457, 58] on input "**********" at bounding box center [621, 49] width 329 height 35
type input "**********"
click at [818, 589] on button "Save booking" at bounding box center [797, 594] width 82 height 25
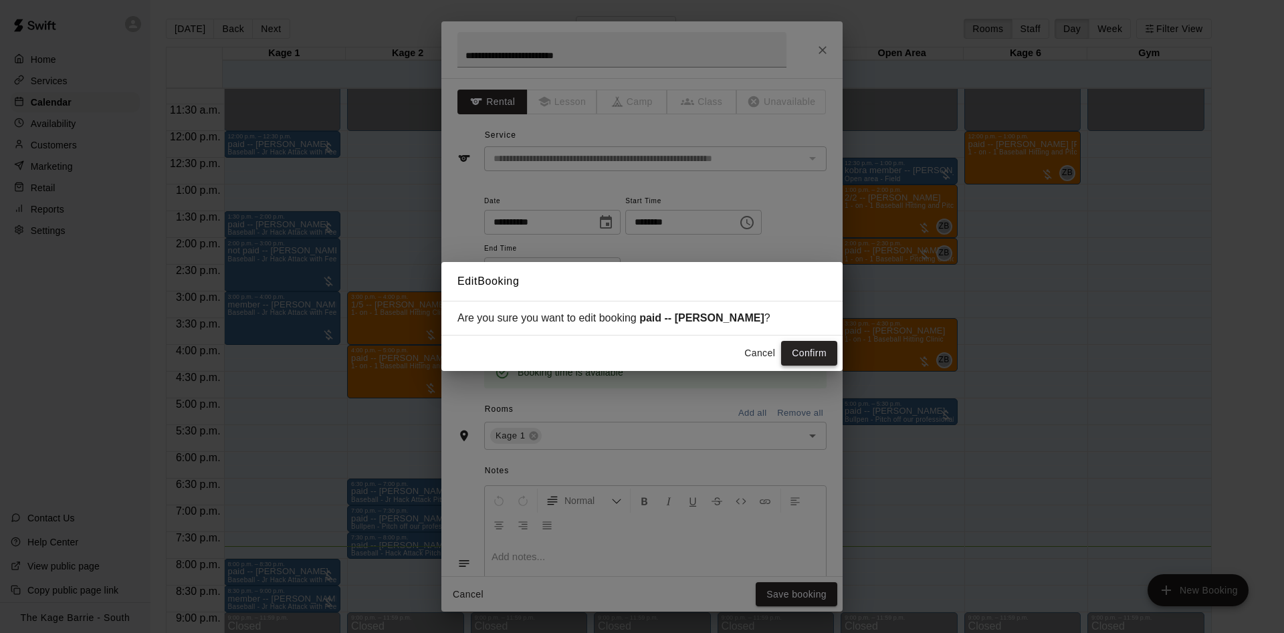
click at [806, 348] on button "Confirm" at bounding box center [809, 353] width 56 height 25
